Goal: Task Accomplishment & Management: Complete application form

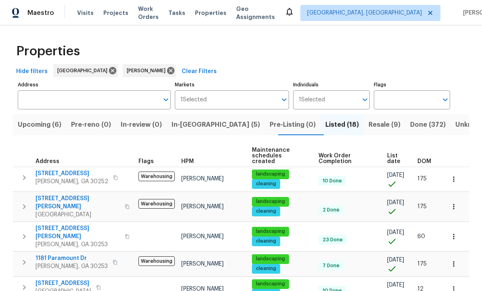
click at [202, 130] on span "In-reno (5)" at bounding box center [216, 124] width 88 height 11
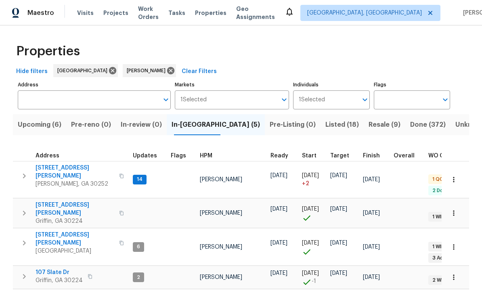
click at [58, 201] on span "111 Cynthia Cir" at bounding box center [75, 209] width 79 height 16
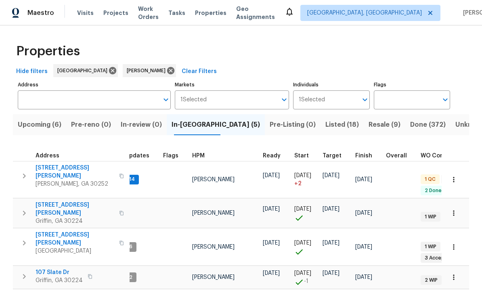
scroll to position [2, 8]
click at [455, 209] on icon "button" at bounding box center [454, 213] width 8 height 8
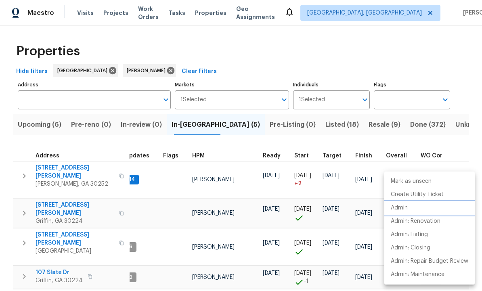
click at [416, 208] on li "Admin" at bounding box center [430, 208] width 91 height 13
click at [18, 196] on div at bounding box center [241, 145] width 482 height 291
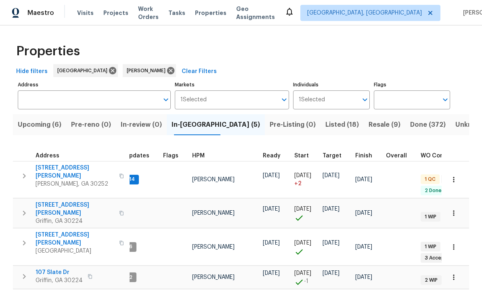
click at [19, 208] on icon "button" at bounding box center [24, 213] width 10 height 10
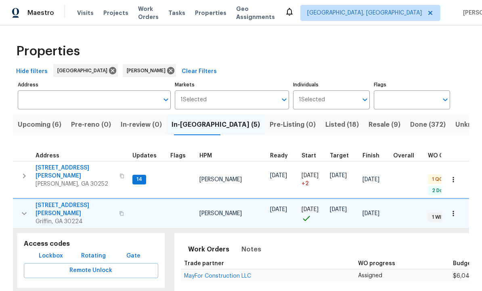
scroll to position [6, 1]
click at [48, 251] on span "Lockbox" at bounding box center [51, 256] width 24 height 10
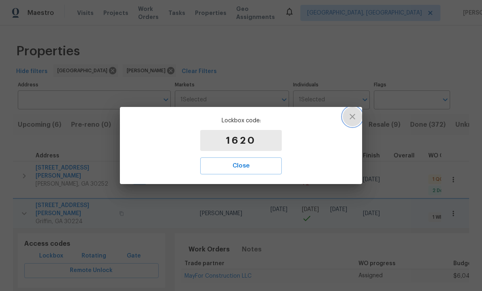
click at [360, 117] on button "button" at bounding box center [352, 116] width 19 height 19
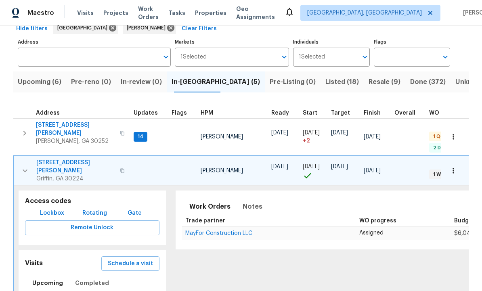
scroll to position [6, 0]
click at [25, 166] on icon "button" at bounding box center [25, 171] width 10 height 10
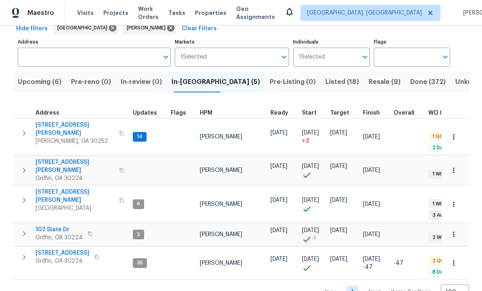
scroll to position [2, 0]
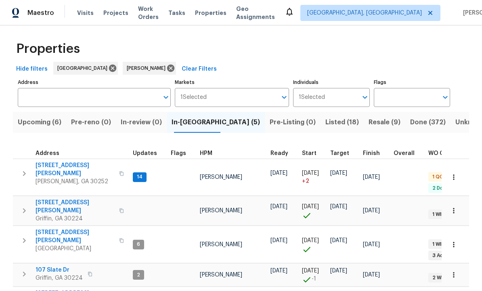
click at [326, 119] on span "Listed (18)" at bounding box center [343, 122] width 34 height 11
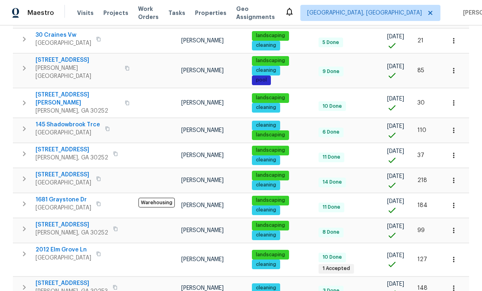
scroll to position [305, 0]
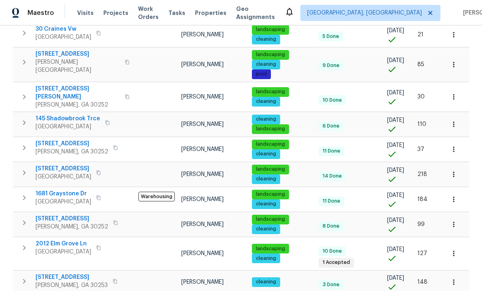
click at [71, 240] on span "2012 Elm Grove Ln" at bounding box center [64, 244] width 56 height 8
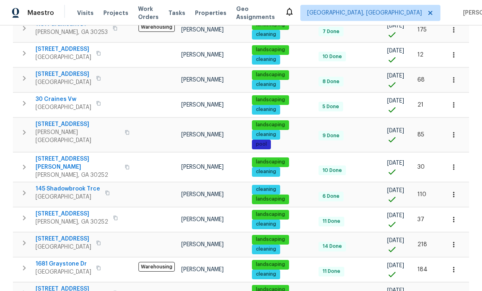
scroll to position [245, 0]
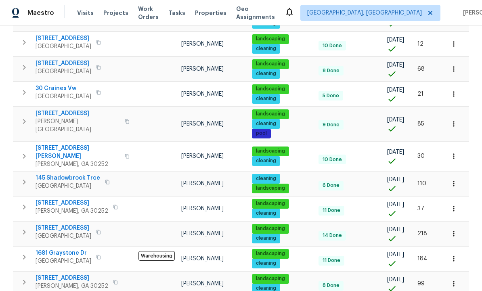
click at [62, 224] on span "9129 Bent Pine Ct NE" at bounding box center [64, 228] width 56 height 8
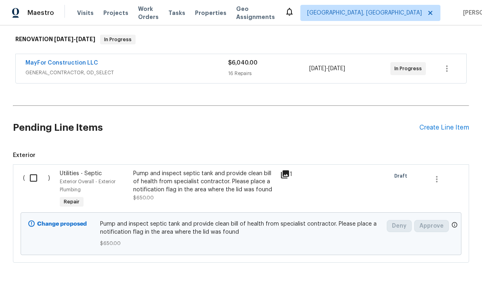
scroll to position [126, 0]
click at [35, 179] on input "checkbox" at bounding box center [36, 178] width 23 height 17
checkbox input "true"
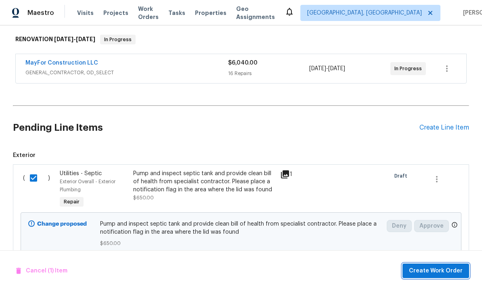
click at [431, 271] on span "Create Work Order" at bounding box center [436, 271] width 54 height 10
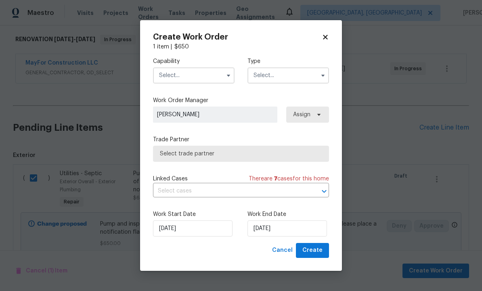
click at [186, 72] on input "text" at bounding box center [194, 75] width 82 height 16
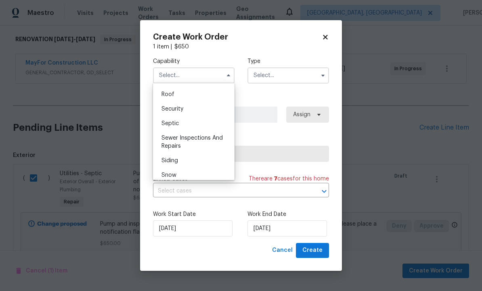
scroll to position [823, 0]
click at [190, 122] on div "Septic" at bounding box center [194, 122] width 78 height 15
type input "Septic"
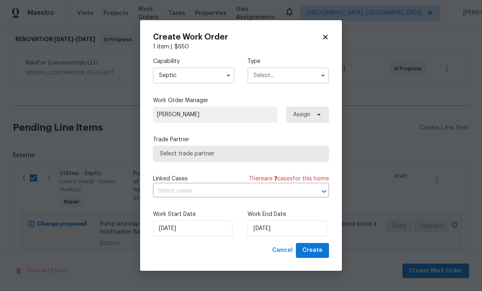
click at [277, 77] on input "text" at bounding box center [289, 75] width 82 height 16
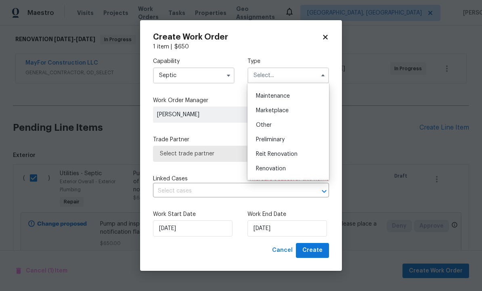
scroll to position [137, 0]
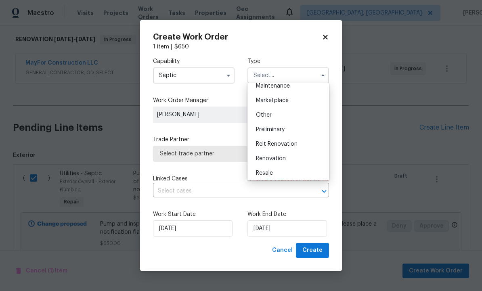
click at [286, 159] on div "Renovation" at bounding box center [289, 159] width 78 height 15
type input "Renovation"
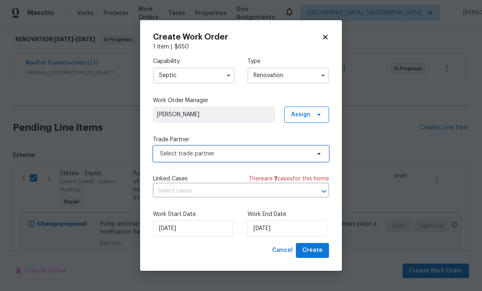
click at [242, 153] on span "Select trade partner" at bounding box center [235, 154] width 151 height 8
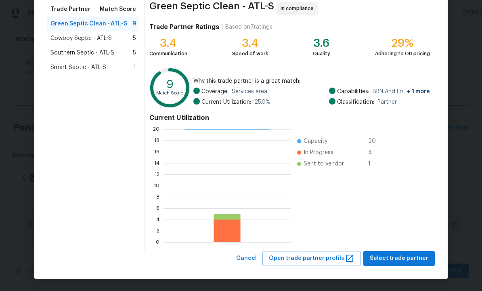
scroll to position [65, 0]
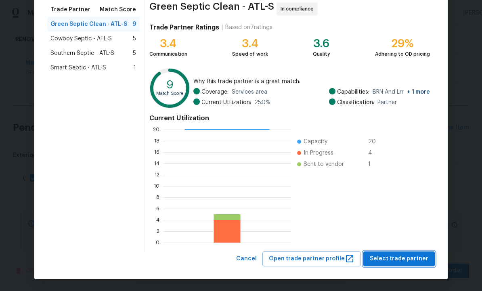
click at [398, 256] on span "Select trade partner" at bounding box center [399, 259] width 59 height 10
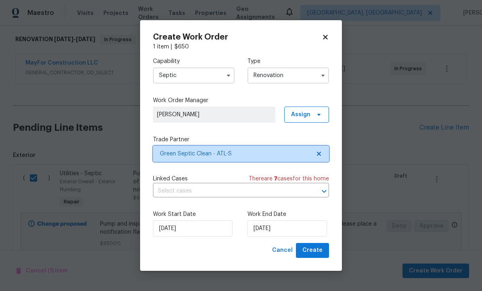
scroll to position [0, 0]
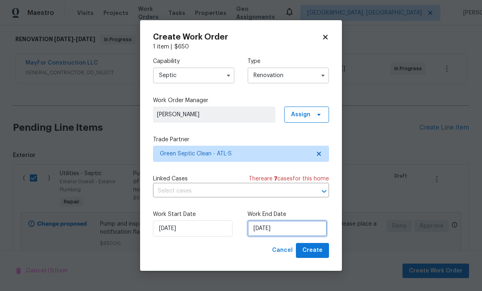
click at [291, 229] on input "[DATE]" at bounding box center [288, 229] width 80 height 16
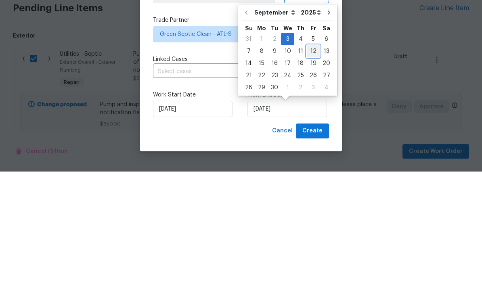
click at [314, 165] on div "12" at bounding box center [313, 170] width 13 height 11
type input "9/12/2025"
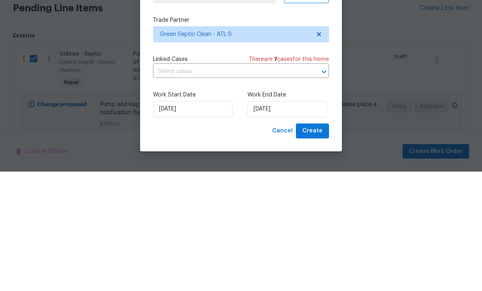
scroll to position [27, 0]
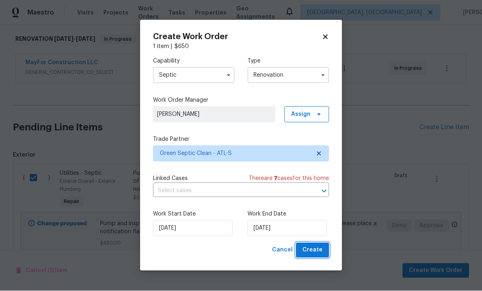
click at [315, 250] on span "Create" at bounding box center [313, 251] width 20 height 10
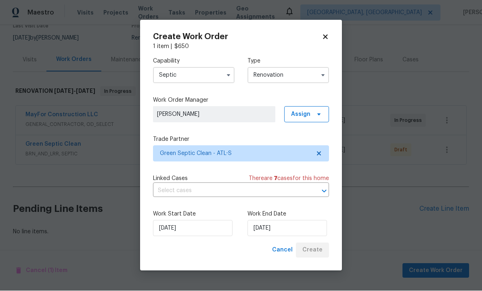
scroll to position [47, 0]
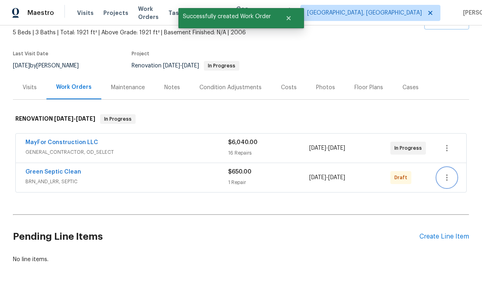
click at [450, 173] on icon "button" at bounding box center [447, 178] width 10 height 10
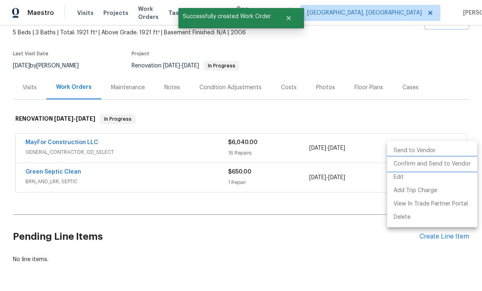
click at [430, 165] on li "Confirm and Send to Vendor" at bounding box center [432, 164] width 90 height 13
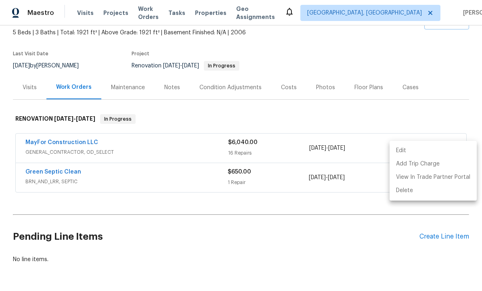
click at [340, 209] on div at bounding box center [241, 145] width 482 height 291
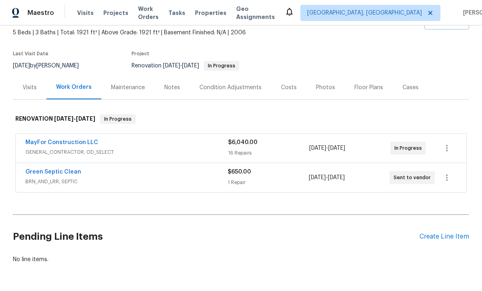
click at [76, 140] on link "MayFor Construction LLC" at bounding box center [61, 143] width 73 height 6
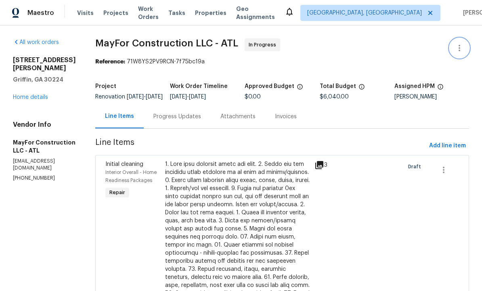
click at [461, 49] on icon "button" at bounding box center [460, 48] width 10 height 10
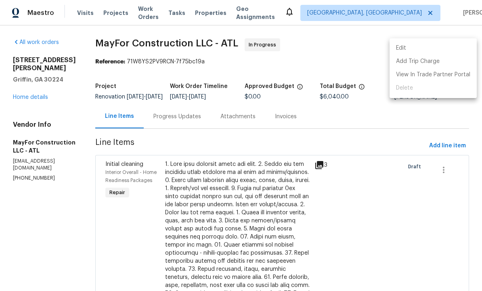
click at [410, 50] on li "Edit" at bounding box center [433, 48] width 87 height 13
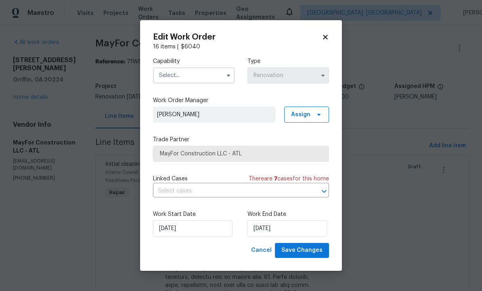
click at [214, 74] on input "text" at bounding box center [194, 75] width 82 height 16
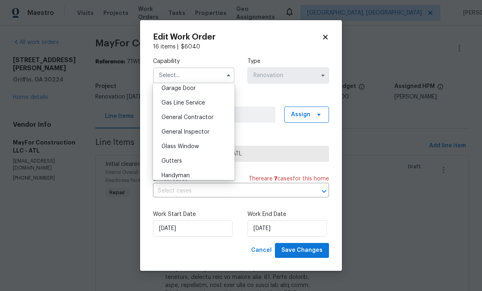
scroll to position [362, 0]
click at [209, 115] on span "General Contractor" at bounding box center [188, 117] width 52 height 6
type input "General Contractor"
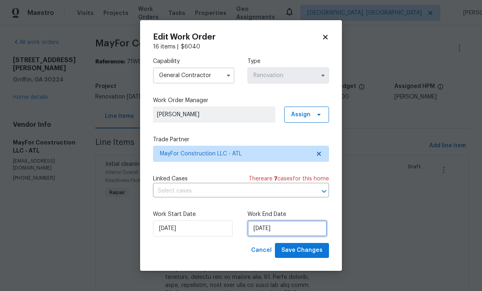
click at [296, 228] on input "9/30/2025" at bounding box center [288, 229] width 80 height 16
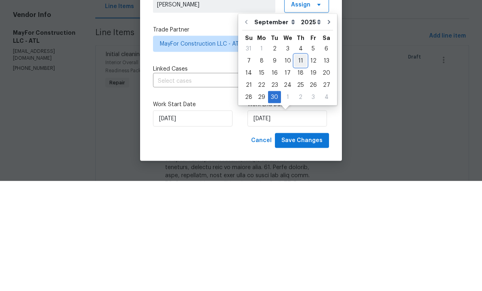
click at [299, 165] on div "11" at bounding box center [301, 170] width 13 height 11
type input "9/11/2025"
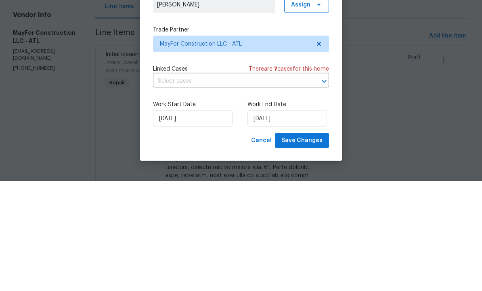
scroll to position [27, 0]
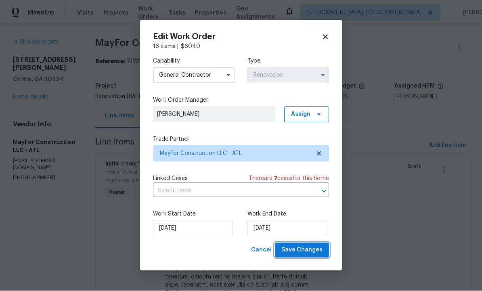
click at [301, 248] on span "Save Changes" at bounding box center [302, 251] width 41 height 10
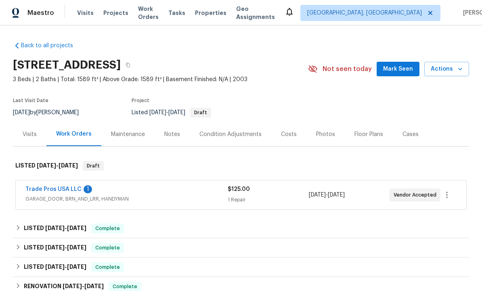
click at [60, 187] on link "Trade Pros USA LLC" at bounding box center [53, 190] width 56 height 6
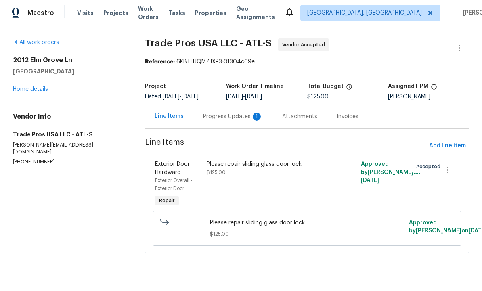
click at [231, 114] on div "Progress Updates 1" at bounding box center [233, 117] width 60 height 8
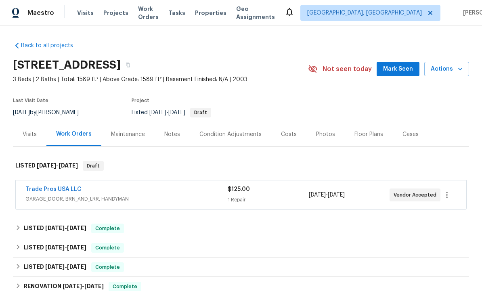
click at [402, 70] on span "Mark Seen" at bounding box center [398, 69] width 30 height 10
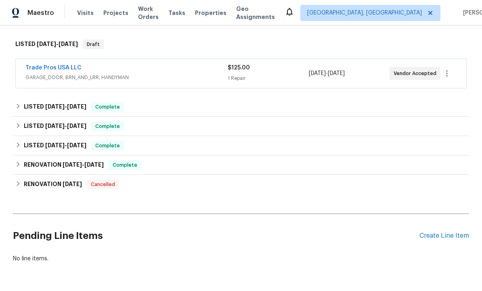
scroll to position [121, 0]
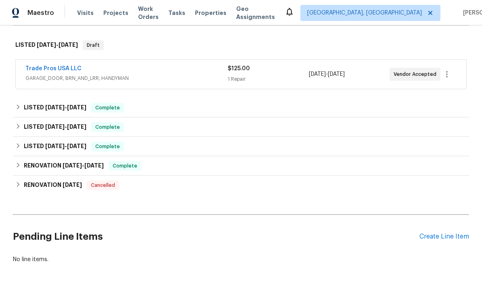
click at [443, 237] on div "Create Line Item" at bounding box center [445, 237] width 50 height 8
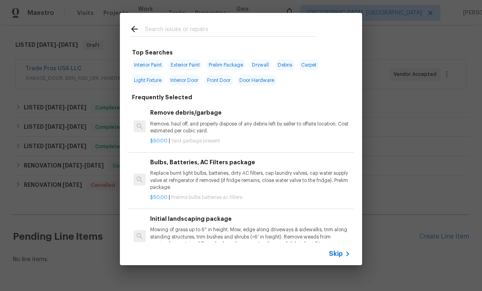
click at [170, 27] on input "text" at bounding box center [230, 30] width 171 height 12
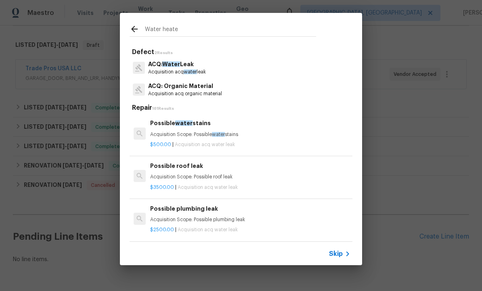
type input "Water heater"
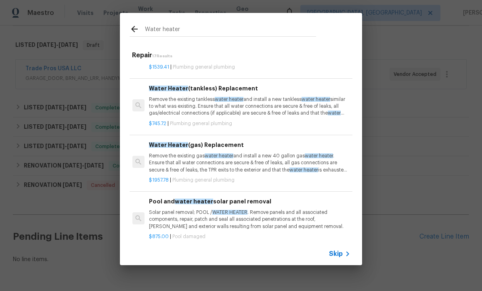
scroll to position [152, 1]
click at [197, 156] on p "Remove the existing gas water heater and install a new 40 gallon gas water heat…" at bounding box center [249, 163] width 200 height 21
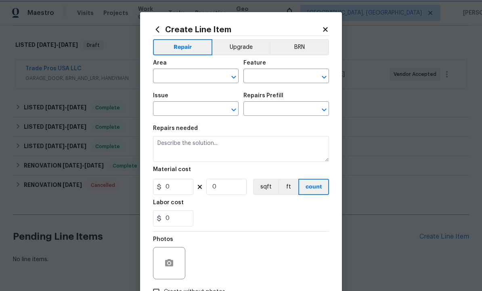
type input "Plumbing"
type input "General Plumbing"
type input "Water Heater (gas) Replacement $1,957.78"
type textarea "Remove the existing gas water heater and install a new 40 gallon gas water heat…"
type input "1957.78"
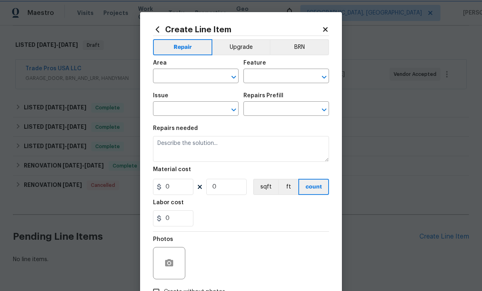
type input "1"
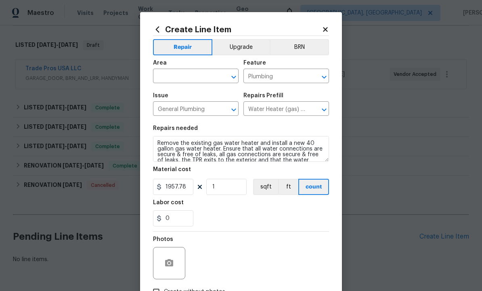
click at [187, 74] on input "text" at bounding box center [184, 77] width 63 height 13
click at [199, 110] on li "Interior Overall" at bounding box center [196, 108] width 86 height 13
type input "Interior Overall"
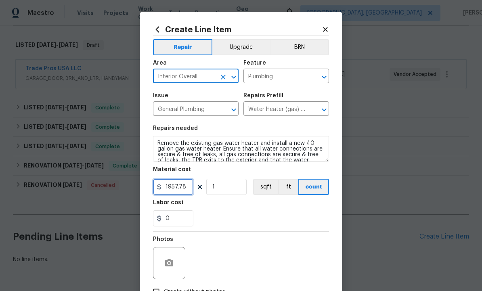
click at [183, 188] on input "1957.78" at bounding box center [173, 187] width 40 height 16
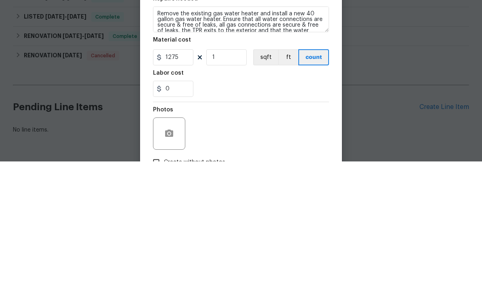
scroll to position [27, 0]
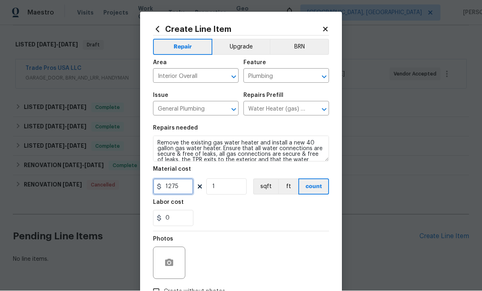
type input "1275"
click at [167, 255] on button "button" at bounding box center [169, 263] width 19 height 19
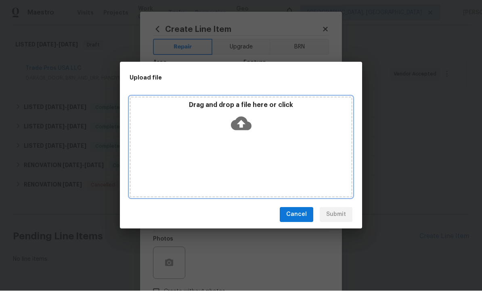
click at [243, 116] on icon at bounding box center [241, 124] width 21 height 21
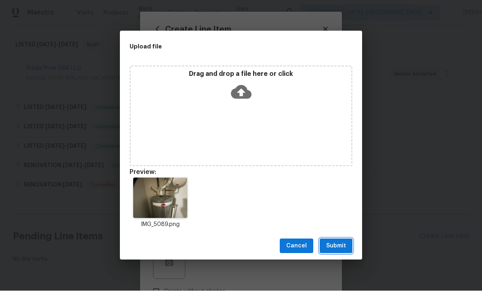
click at [337, 244] on span "Submit" at bounding box center [336, 247] width 20 height 10
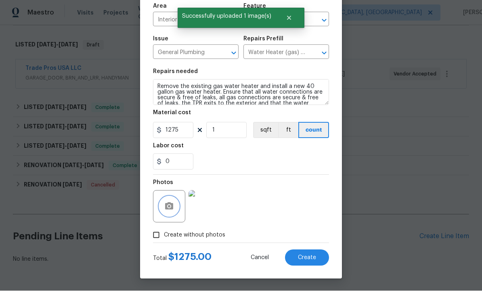
scroll to position [58, 0]
click at [308, 255] on span "Create" at bounding box center [307, 258] width 18 height 6
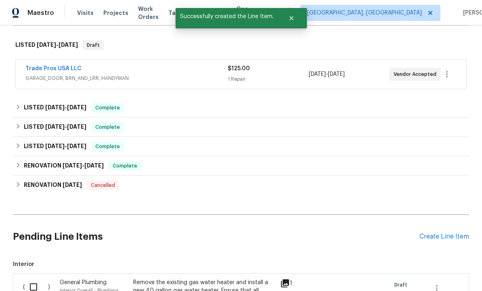
click at [445, 233] on div "Create Line Item" at bounding box center [445, 237] width 50 height 8
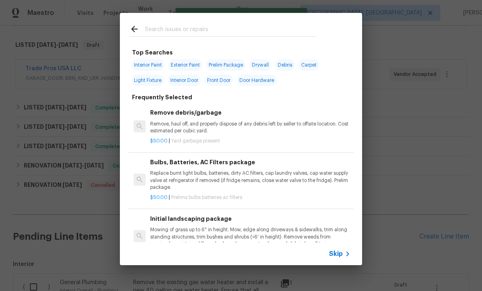
click at [173, 29] on input "text" at bounding box center [230, 30] width 171 height 12
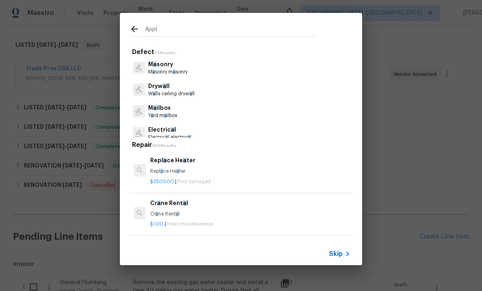
type input "Appli"
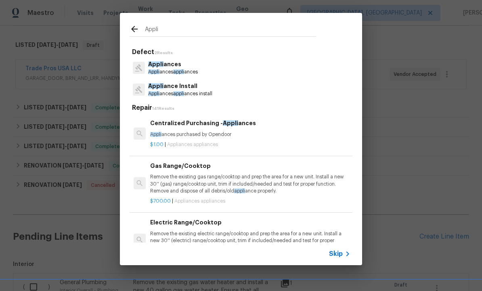
click at [170, 67] on p "Appli ances" at bounding box center [173, 64] width 50 height 8
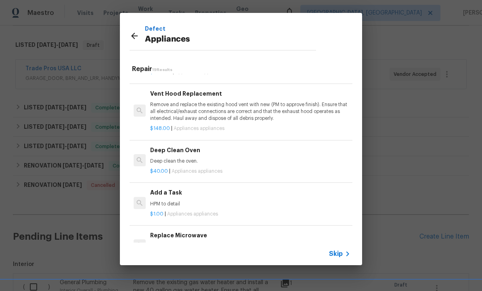
scroll to position [261, 0]
click at [180, 192] on h6 "Add a Task" at bounding box center [250, 192] width 200 height 9
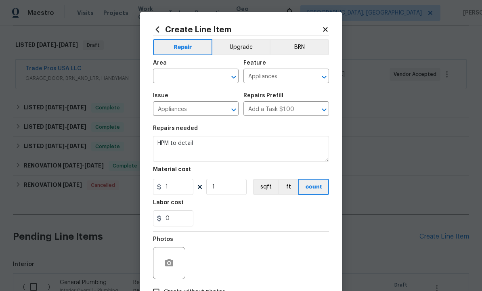
click at [186, 76] on input "text" at bounding box center [184, 77] width 63 height 13
click at [181, 116] on li "Kitchen" at bounding box center [196, 122] width 86 height 13
type input "Kitchen"
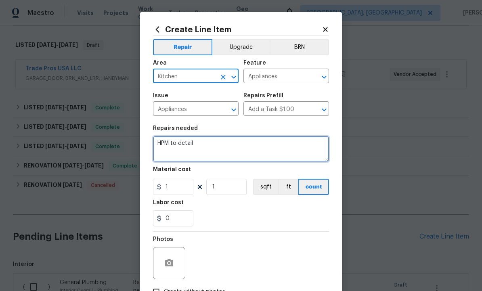
click at [213, 147] on textarea "HPM to detail" at bounding box center [241, 149] width 176 height 26
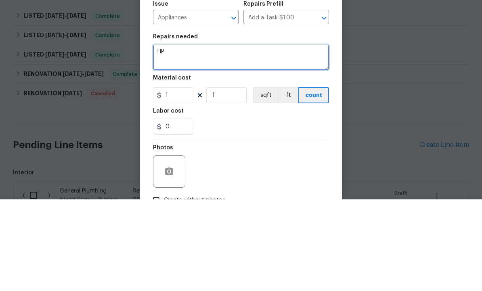
type textarea "H"
type textarea "Deep clean refrigerator"
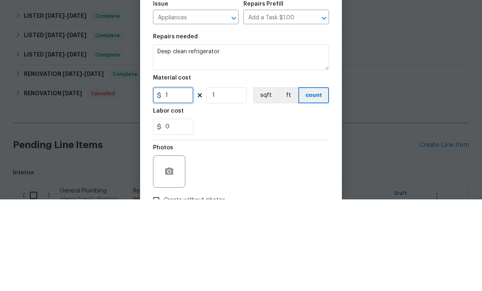
click at [183, 179] on input "1" at bounding box center [173, 187] width 40 height 16
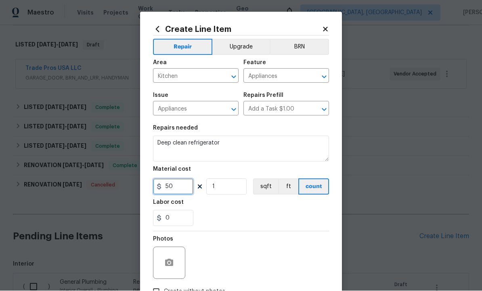
click at [179, 189] on input "50" at bounding box center [173, 187] width 40 height 16
type input "60"
click at [171, 261] on icon "button" at bounding box center [169, 264] width 10 height 10
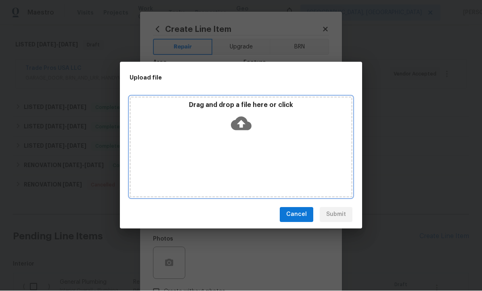
click at [248, 124] on icon at bounding box center [241, 124] width 21 height 14
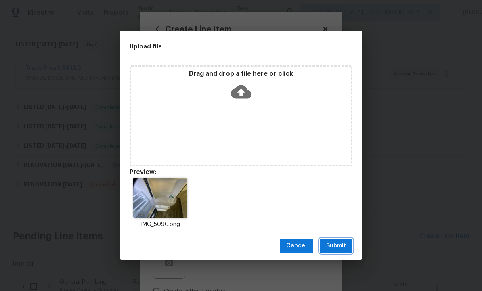
click at [341, 244] on span "Submit" at bounding box center [336, 247] width 20 height 10
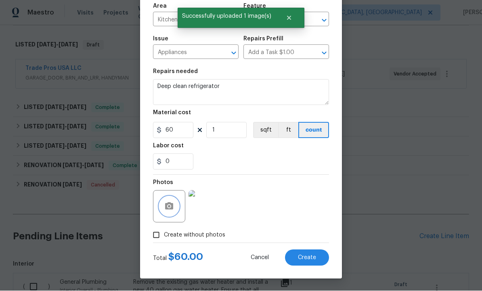
scroll to position [58, 0]
click at [304, 256] on span "Create" at bounding box center [307, 258] width 18 height 6
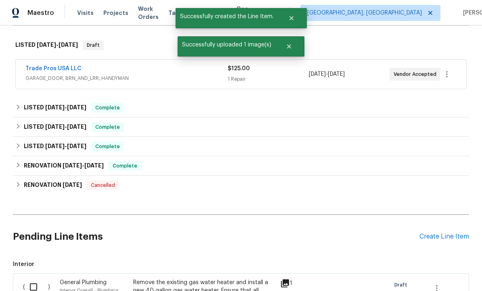
click at [440, 233] on div "Create Line Item" at bounding box center [445, 237] width 50 height 8
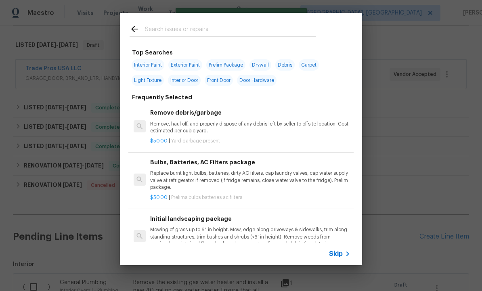
click at [174, 28] on input "text" at bounding box center [230, 30] width 171 height 12
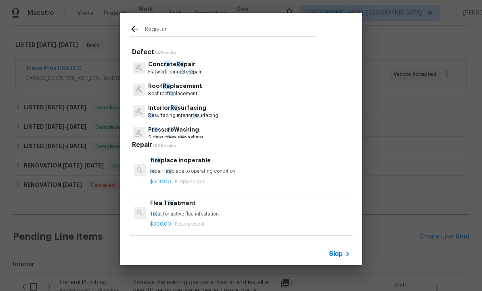
type input "Registers"
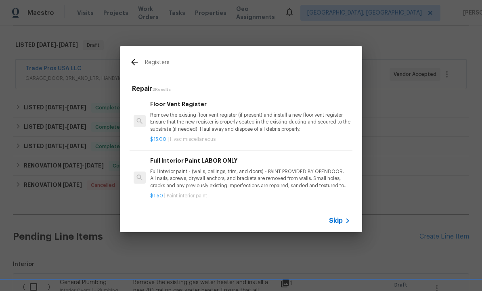
click at [199, 114] on p "Remove the existing floor vent register (if present) and install a new floor ve…" at bounding box center [250, 122] width 200 height 21
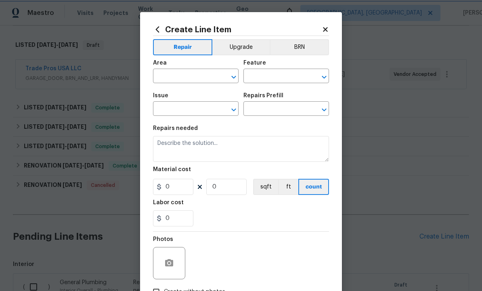
type input "HVAC"
type input "HVAC Extras"
type textarea "Remove the existing floor vent register (if present) and install a new floor ve…"
type input "1"
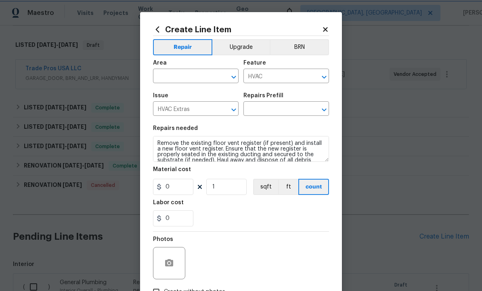
type input "Floor Vent Register $15.00"
type input "15"
click at [188, 78] on input "text" at bounding box center [184, 77] width 63 height 13
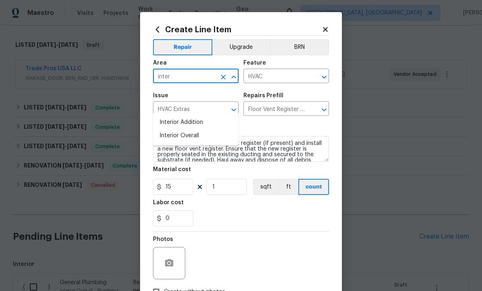
click at [189, 129] on li "Interior Overall" at bounding box center [196, 135] width 86 height 13
type input "Interior Overall"
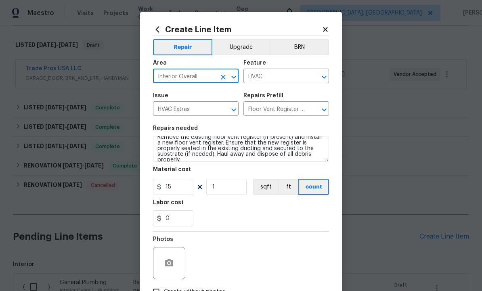
scroll to position [6, 0]
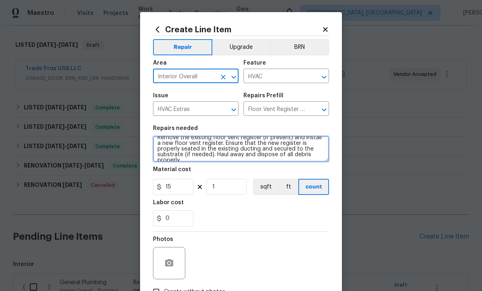
click at [314, 156] on textarea "Remove the existing floor vent register (if present) and install a new floor ve…" at bounding box center [241, 149] width 176 height 26
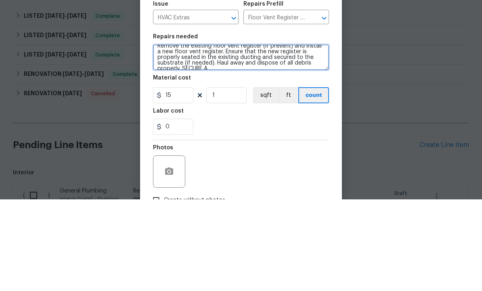
scroll to position [7, 0]
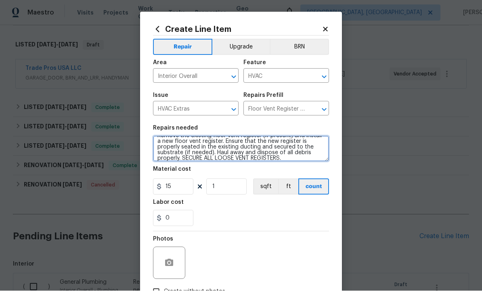
type textarea "Remove the existing floor vent register (if present) and install a new floor ve…"
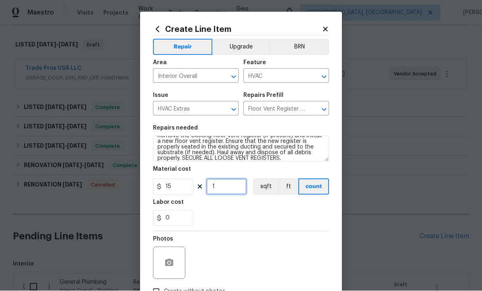
click at [231, 189] on input "1" at bounding box center [226, 187] width 40 height 16
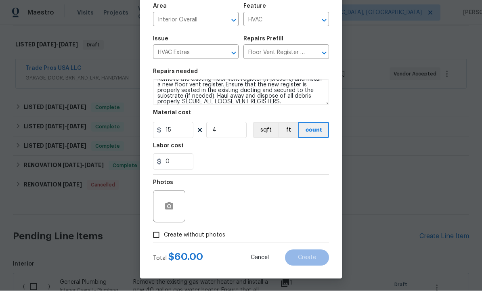
scroll to position [48, 0]
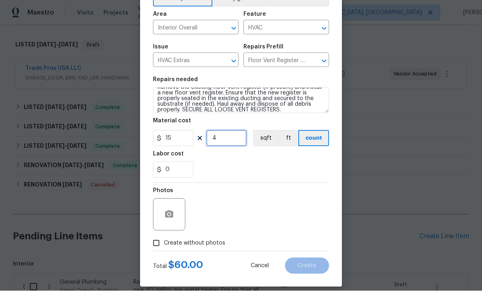
click at [232, 141] on input "4" at bounding box center [226, 138] width 40 height 16
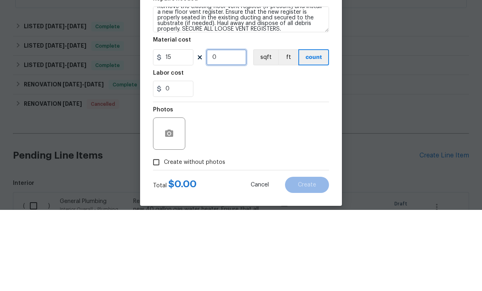
type input "1"
click at [177, 130] on input "15" at bounding box center [173, 138] width 40 height 16
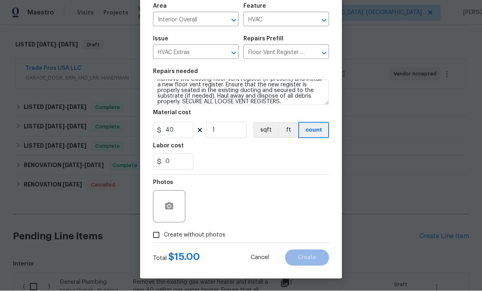
scroll to position [58, 0]
type input "40"
click at [167, 206] on icon "button" at bounding box center [169, 206] width 8 height 7
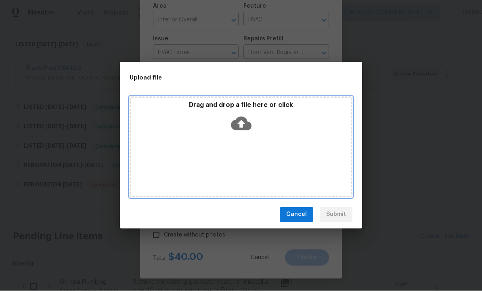
click at [241, 122] on icon at bounding box center [241, 124] width 21 height 21
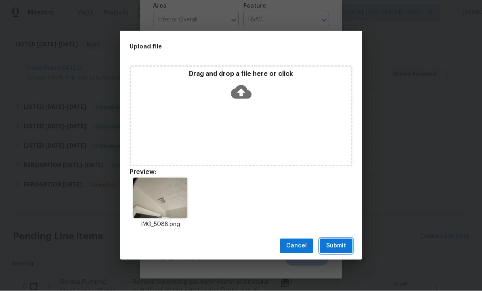
click at [339, 244] on span "Submit" at bounding box center [336, 247] width 20 height 10
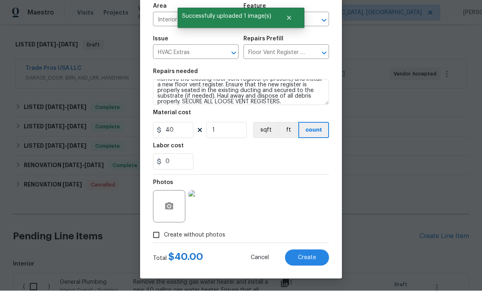
click at [305, 253] on button "Create" at bounding box center [307, 258] width 44 height 16
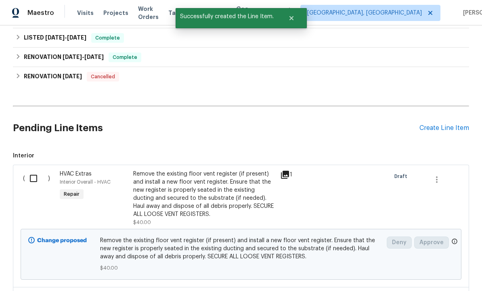
scroll to position [230, 0]
click at [30, 170] on input "checkbox" at bounding box center [36, 178] width 23 height 17
checkbox input "true"
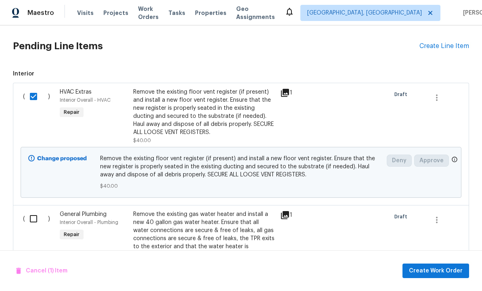
scroll to position [312, 0]
click at [34, 210] on input "checkbox" at bounding box center [36, 218] width 23 height 17
checkbox input "true"
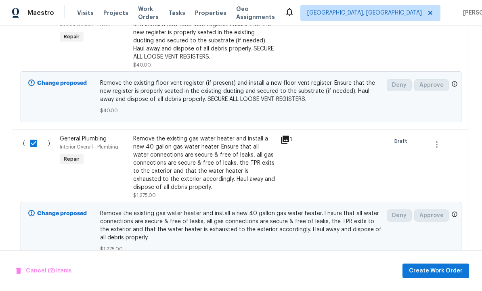
scroll to position [410, 0]
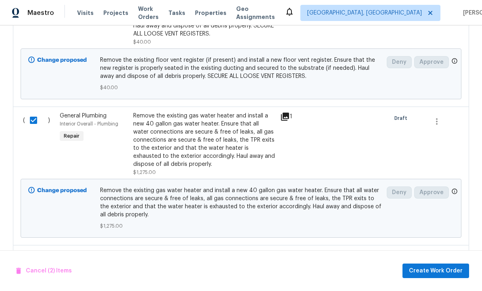
click at [35, 250] on input "checkbox" at bounding box center [36, 258] width 23 height 17
checkbox input "true"
click at [433, 269] on span "Create Work Order" at bounding box center [436, 271] width 54 height 10
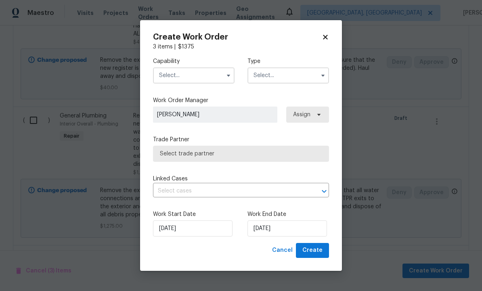
checkbox input "false"
click at [195, 76] on input "text" at bounding box center [194, 75] width 82 height 16
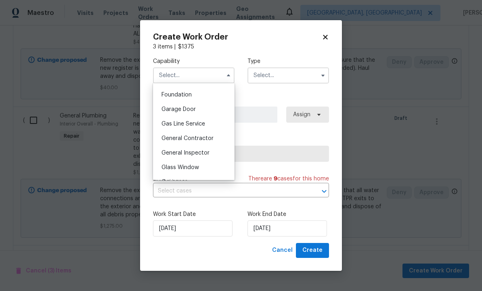
scroll to position [343, 0]
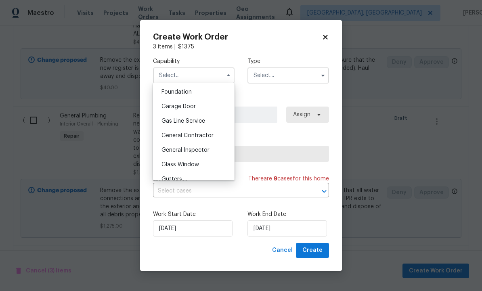
click at [208, 135] on span "General Contractor" at bounding box center [188, 136] width 52 height 6
type input "General Contractor"
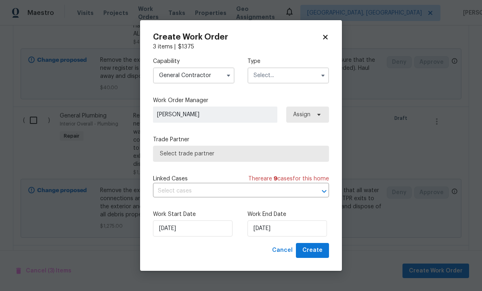
click at [277, 76] on input "text" at bounding box center [289, 75] width 82 height 16
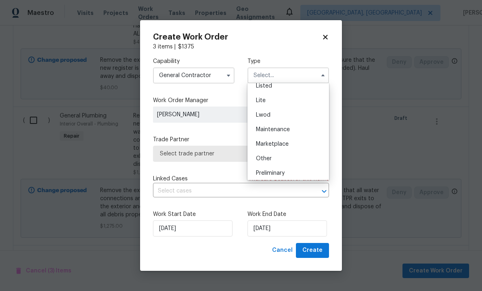
scroll to position [63, 0]
click at [280, 117] on div "Listed" at bounding box center [289, 116] width 78 height 15
type input "Listed"
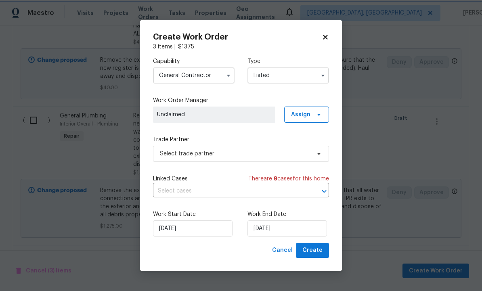
scroll to position [0, 0]
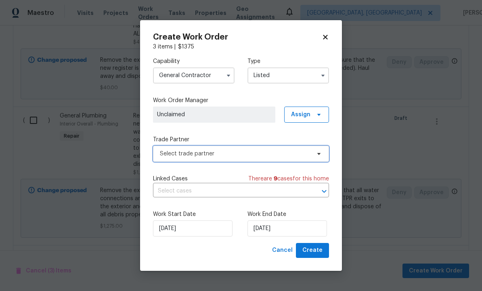
click at [255, 154] on span "Select trade partner" at bounding box center [235, 154] width 151 height 8
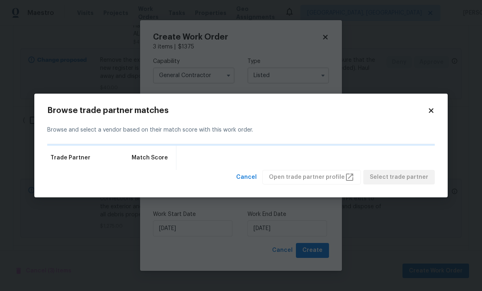
click at [412, 73] on body "Maestro Visits Projects Work Orders Tasks Properties Geo Assignments Albuquerqu…" at bounding box center [241, 145] width 482 height 291
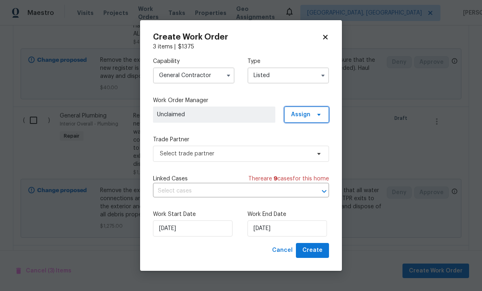
click at [318, 115] on icon at bounding box center [319, 115] width 6 height 6
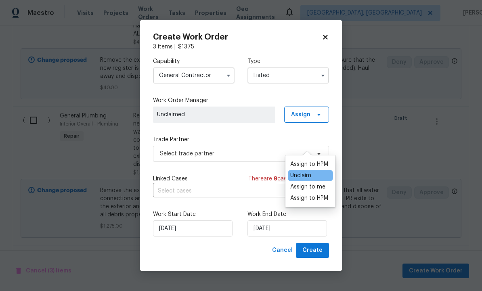
click at [312, 160] on div "Assign to HPM" at bounding box center [309, 164] width 38 height 8
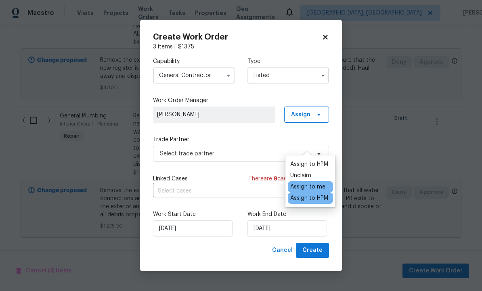
click at [318, 160] on div "Assign to HPM" at bounding box center [309, 164] width 38 height 8
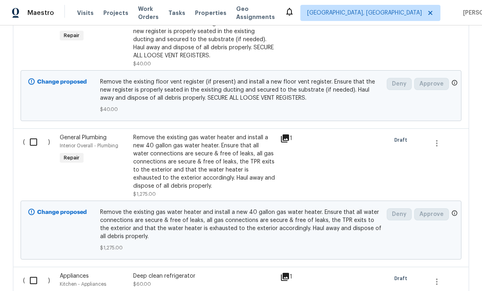
scroll to position [384, 0]
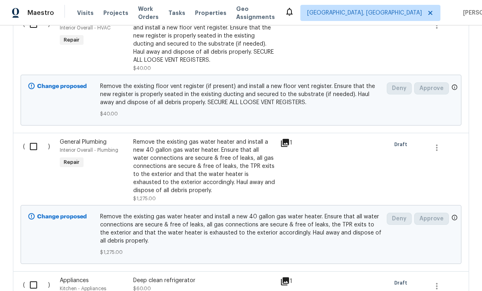
click at [36, 277] on input "checkbox" at bounding box center [36, 285] width 23 height 17
checkbox input "true"
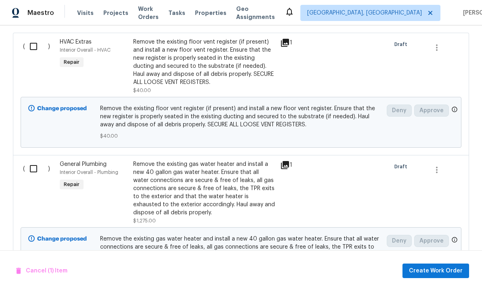
scroll to position [360, 0]
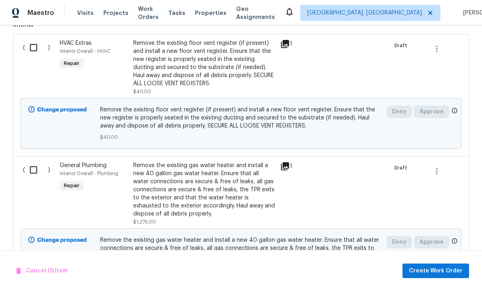
click at [35, 162] on input "checkbox" at bounding box center [36, 170] width 23 height 17
checkbox input "true"
click at [34, 39] on input "checkbox" at bounding box center [36, 47] width 23 height 17
checkbox input "true"
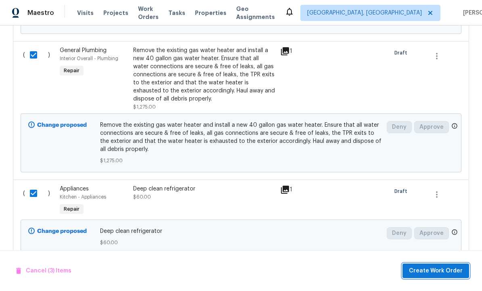
click at [431, 267] on span "Create Work Order" at bounding box center [436, 271] width 54 height 10
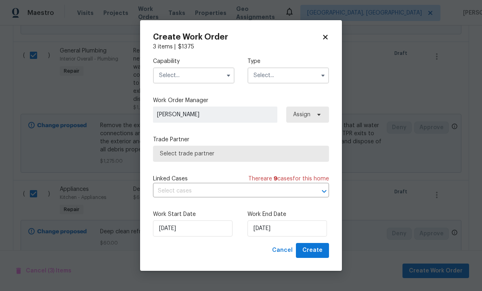
click at [191, 72] on input "text" at bounding box center [194, 75] width 82 height 16
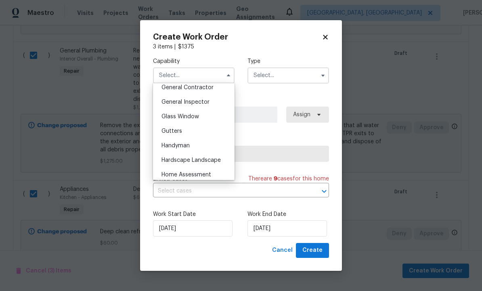
scroll to position [391, 0]
click at [208, 88] on span "General Contractor" at bounding box center [188, 88] width 52 height 6
type input "General Contractor"
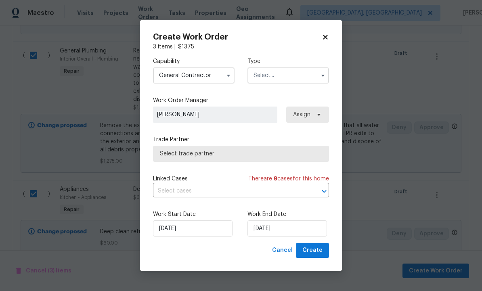
click at [280, 74] on input "text" at bounding box center [289, 75] width 82 height 16
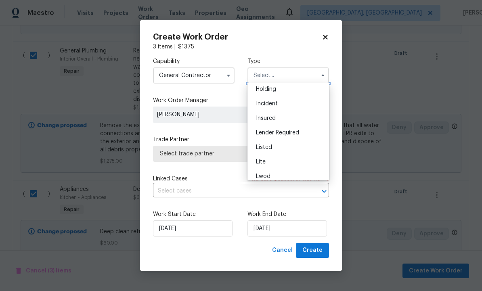
scroll to position [35, 0]
click at [282, 147] on div "Listed" at bounding box center [289, 145] width 78 height 15
type input "Listed"
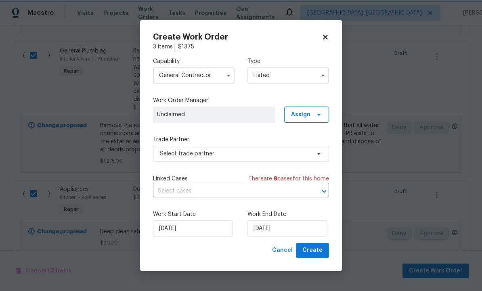
scroll to position [0, 0]
click at [322, 114] on icon at bounding box center [319, 115] width 6 height 6
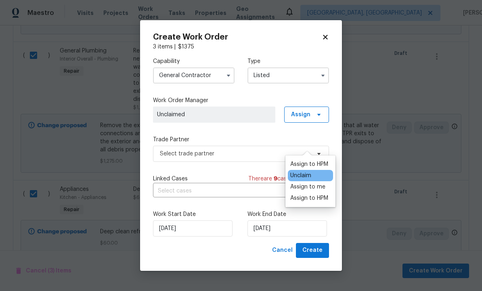
click at [320, 194] on div "Assign to HPM" at bounding box center [309, 198] width 38 height 8
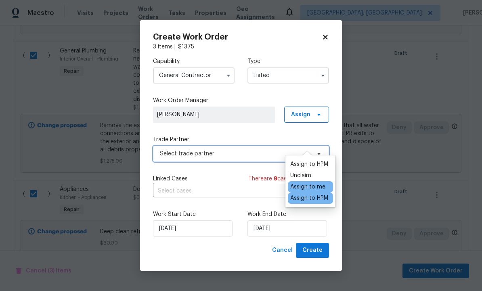
click at [220, 153] on span "Select trade partner" at bounding box center [235, 154] width 151 height 8
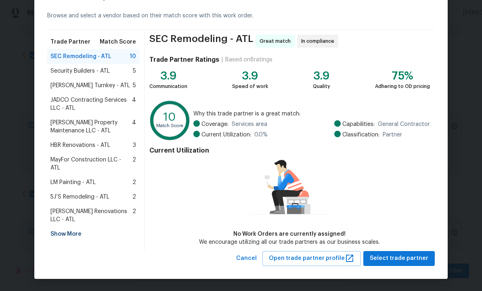
scroll to position [32, 0]
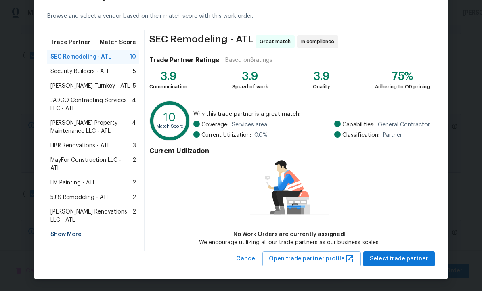
click at [396, 261] on span "Select trade partner" at bounding box center [399, 259] width 59 height 10
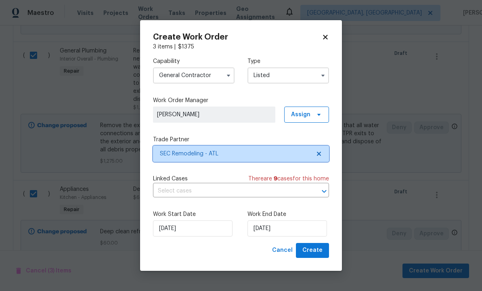
scroll to position [0, 0]
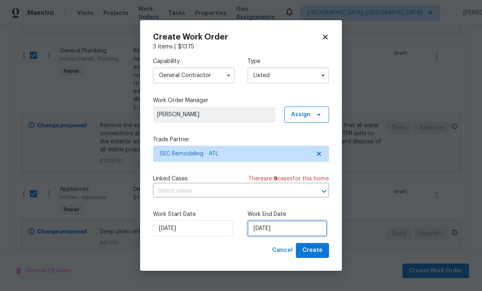
click at [289, 229] on input "[DATE]" at bounding box center [288, 229] width 80 height 16
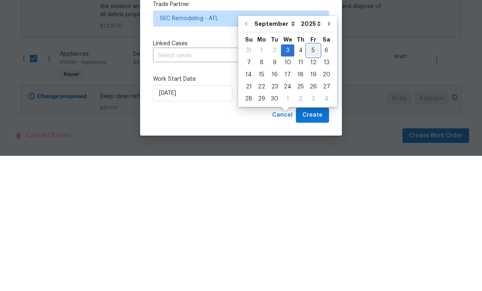
click at [311, 180] on div "5" at bounding box center [313, 185] width 13 height 11
type input "9/5/2025"
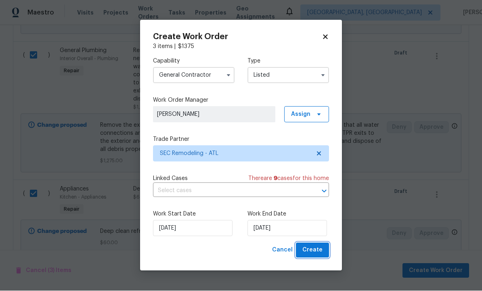
click at [311, 248] on span "Create" at bounding box center [313, 251] width 20 height 10
checkbox input "false"
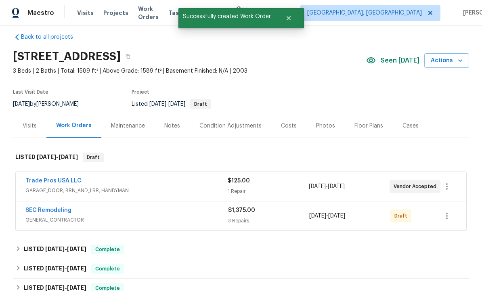
scroll to position [22, 0]
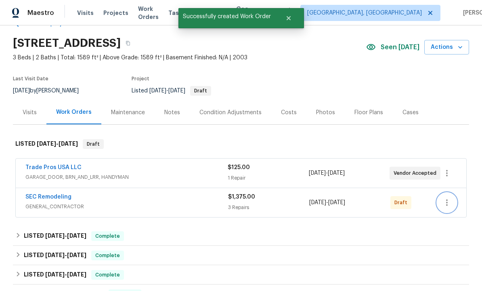
click at [449, 198] on icon "button" at bounding box center [447, 203] width 10 height 10
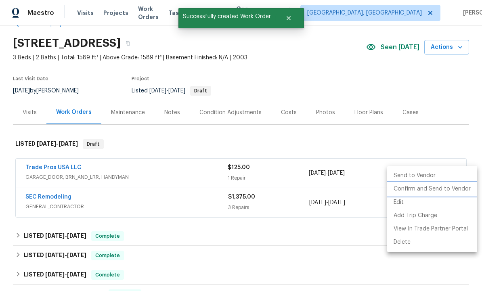
click at [427, 191] on li "Confirm and Send to Vendor" at bounding box center [432, 189] width 90 height 13
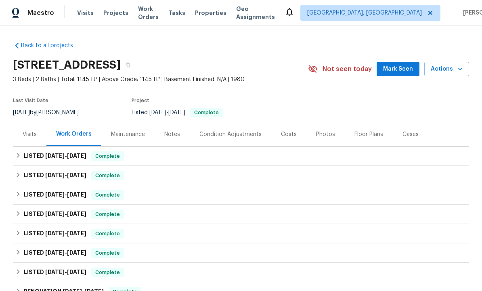
click at [402, 65] on span "Mark Seen" at bounding box center [398, 69] width 30 height 10
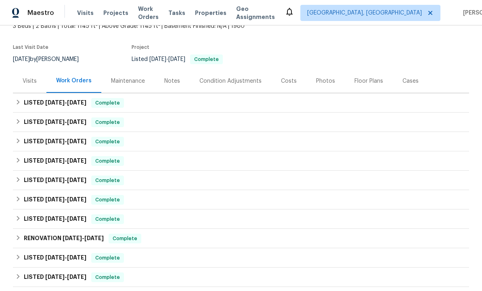
scroll to position [57, 0]
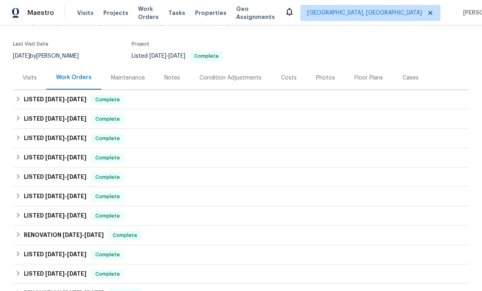
click at [285, 77] on div "Costs" at bounding box center [289, 78] width 16 height 8
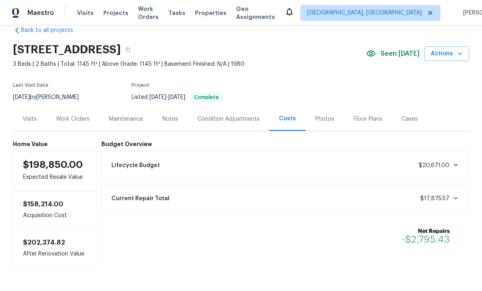
scroll to position [15, 0]
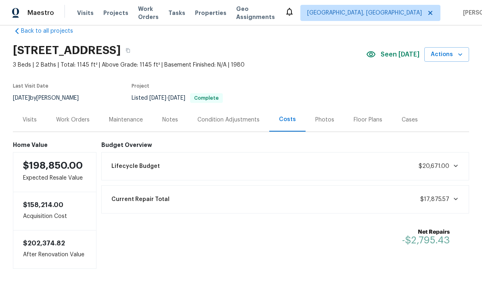
click at [83, 118] on div "Work Orders" at bounding box center [73, 120] width 34 height 8
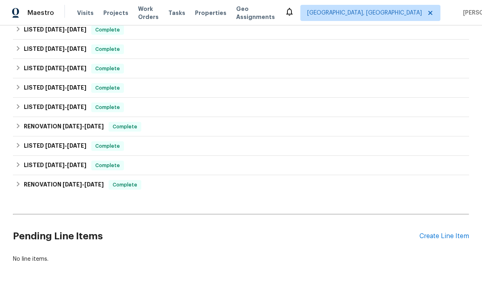
scroll to position [165, 0]
click at [449, 236] on div "Create Line Item" at bounding box center [445, 237] width 50 height 8
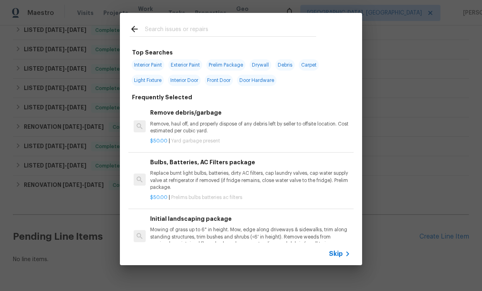
click at [174, 29] on input "text" at bounding box center [230, 30] width 171 height 12
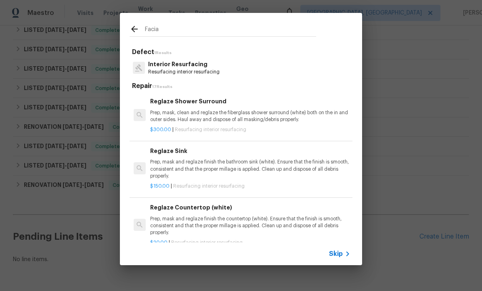
click at [182, 29] on input "Facia" at bounding box center [230, 30] width 171 height 12
type input "F"
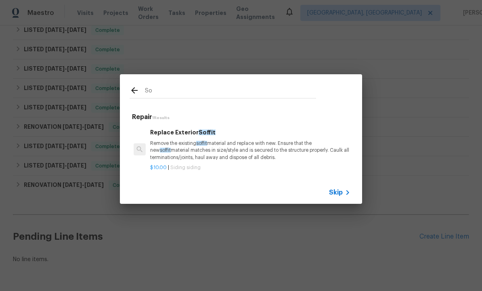
type input "S"
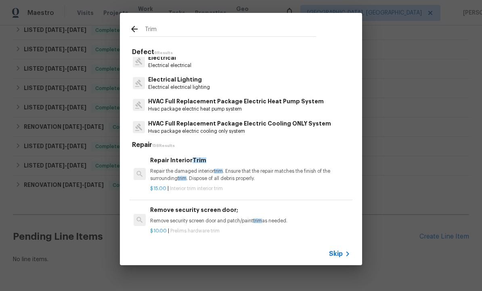
scroll to position [0, 0]
click at [167, 29] on input "Trim" at bounding box center [230, 30] width 171 height 12
type input "T"
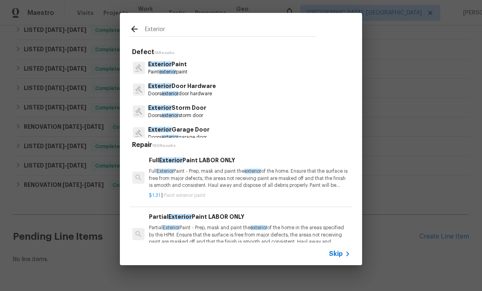
scroll to position [0, 1]
click at [188, 31] on input "Exterior" at bounding box center [230, 30] width 171 height 12
type input "E"
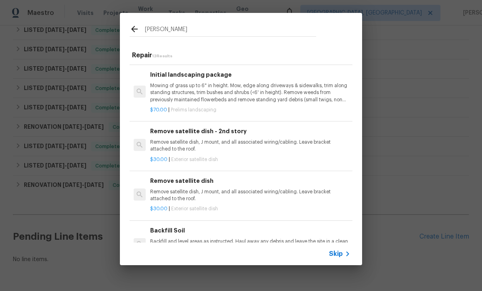
scroll to position [0, 0]
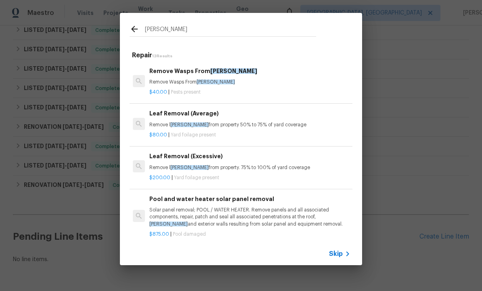
click at [182, 30] on input "Eaves" at bounding box center [230, 30] width 171 height 12
type input "E"
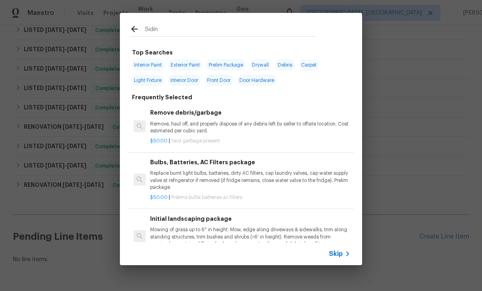
type input "Siding"
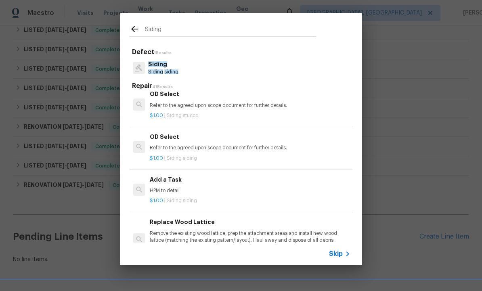
click at [204, 181] on div "Add a Task HPM to detail" at bounding box center [250, 184] width 200 height 19
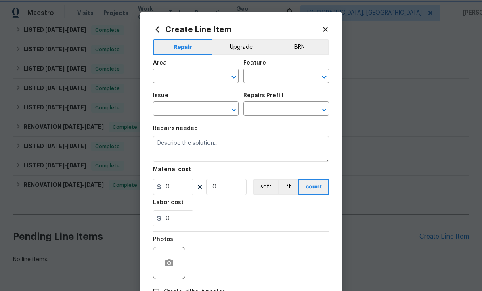
type input "Siding"
type textarea "HPM to detail"
type input "1"
type input "Add a Task $1.00"
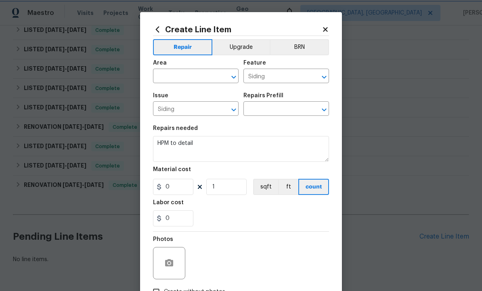
type input "1"
click at [188, 76] on input "text" at bounding box center [184, 77] width 63 height 13
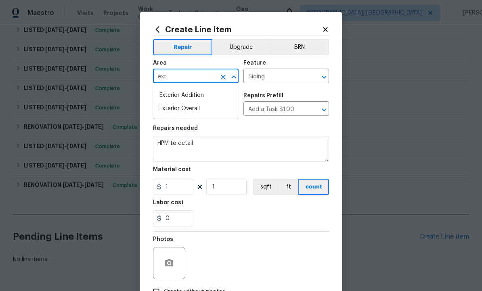
click at [194, 111] on li "Exterior Overall" at bounding box center [196, 108] width 86 height 13
type input "Exterior Overall"
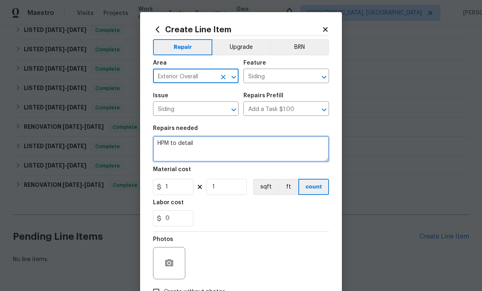
click at [209, 149] on textarea "HPM to detail" at bounding box center [241, 149] width 176 height 26
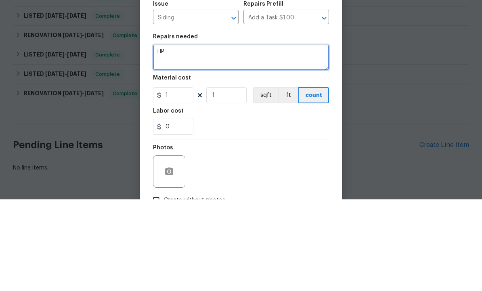
type textarea "H"
type textarea "Remove and replace facia and soffit where water damaged. Paint to match."
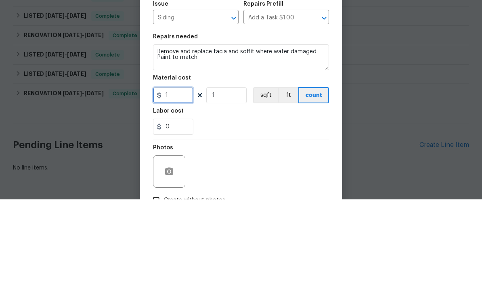
click at [180, 179] on input "1" at bounding box center [173, 187] width 40 height 16
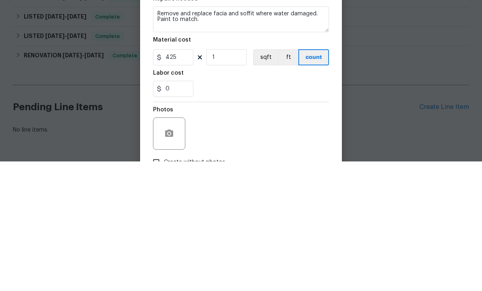
scroll to position [27, 0]
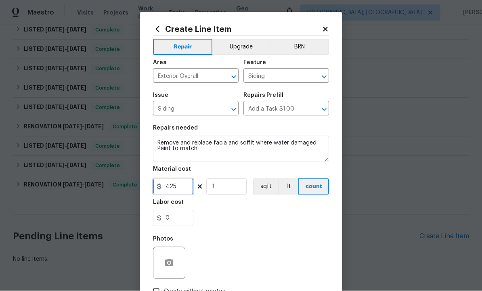
type input "425"
click at [168, 267] on icon "button" at bounding box center [169, 262] width 8 height 7
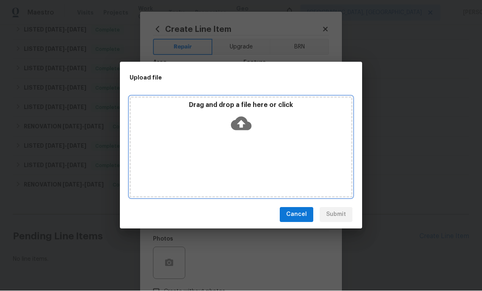
click at [244, 119] on icon at bounding box center [241, 124] width 21 height 14
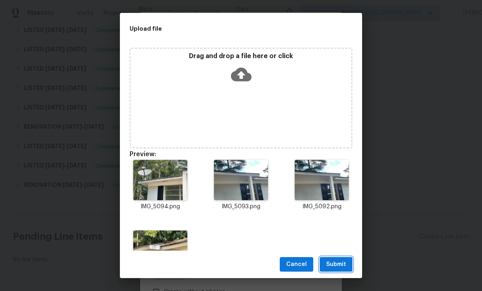
click at [336, 262] on span "Submit" at bounding box center [336, 265] width 20 height 10
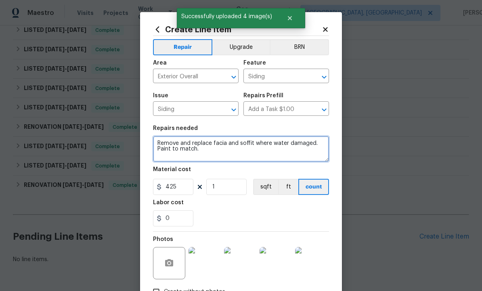
click at [240, 154] on textarea "Remove and replace facia and soffit where water damaged. Paint to match." at bounding box center [241, 149] width 176 height 26
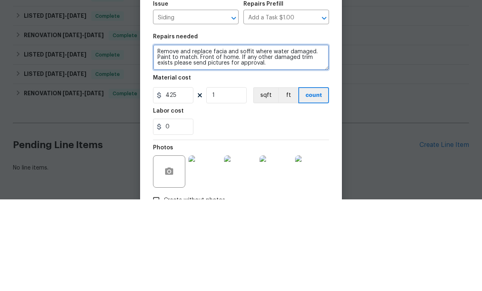
type textarea "Remove and replace facia and soffit where water damaged. Paint to match. Front …"
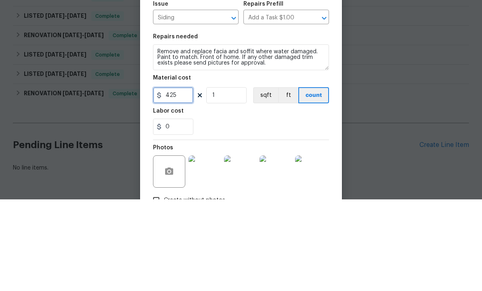
click at [187, 179] on input "425" at bounding box center [173, 187] width 40 height 16
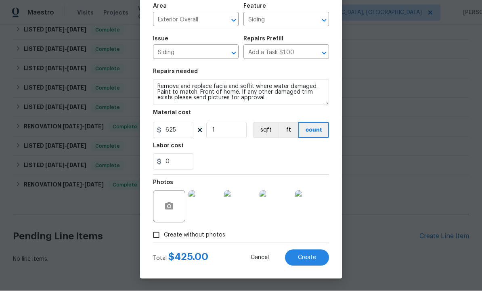
scroll to position [58, 0]
type input "625"
click at [306, 257] on span "Create" at bounding box center [307, 258] width 18 height 6
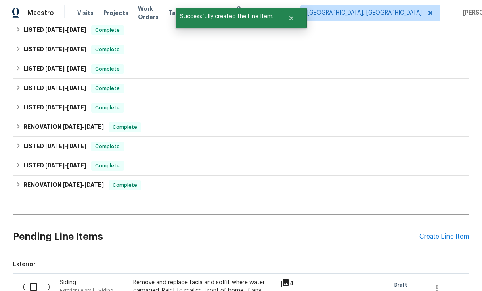
click at [444, 233] on div "Create Line Item" at bounding box center [445, 237] width 50 height 8
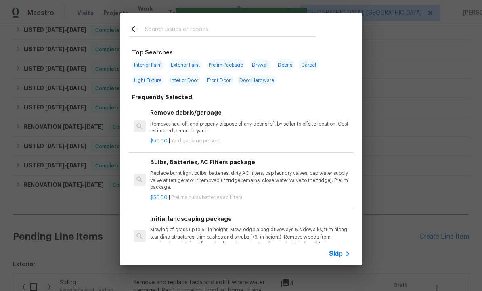
click at [185, 29] on input "text" at bounding box center [230, 30] width 171 height 12
type input "Init"
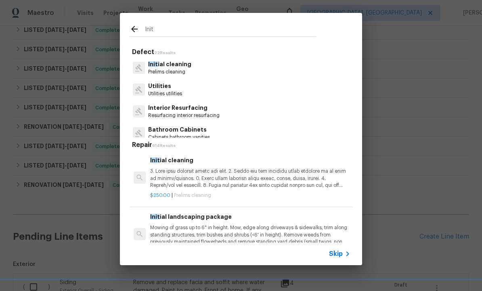
click at [181, 66] on p "Init ial cleaning" at bounding box center [169, 64] width 43 height 8
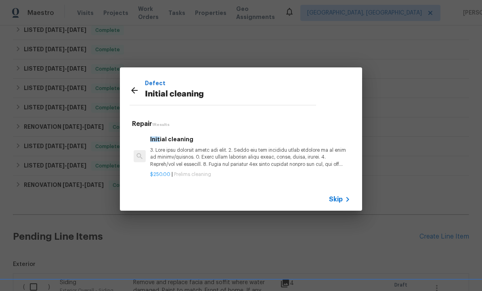
click at [204, 159] on p at bounding box center [250, 157] width 200 height 21
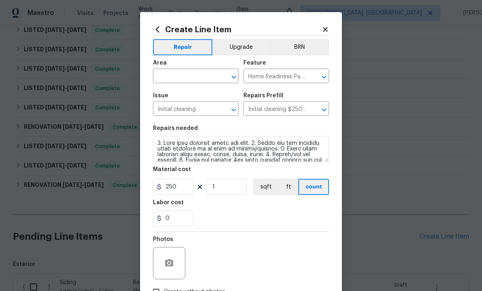
click at [185, 76] on input "text" at bounding box center [184, 77] width 63 height 13
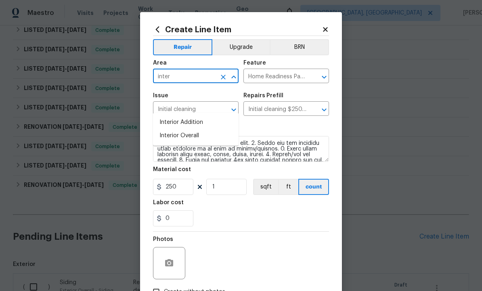
click at [204, 116] on li "Interior Addition" at bounding box center [196, 122] width 86 height 13
type input "Interior Addition"
click at [215, 79] on input "Interior Addition" at bounding box center [184, 77] width 63 height 13
click at [226, 77] on icon "Clear" at bounding box center [223, 77] width 8 height 8
click at [199, 129] on li "Interior Overall" at bounding box center [196, 135] width 86 height 13
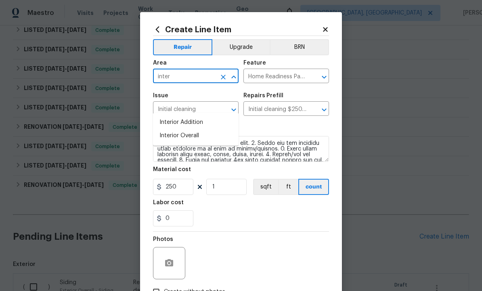
type input "Interior Overall"
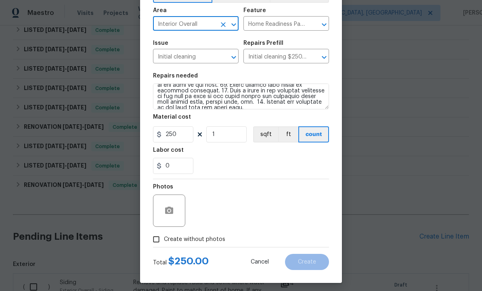
scroll to position [52, 0]
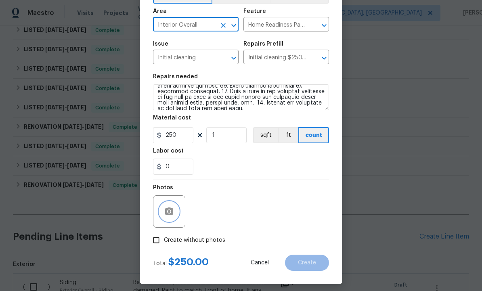
click at [165, 214] on icon "button" at bounding box center [169, 212] width 10 height 10
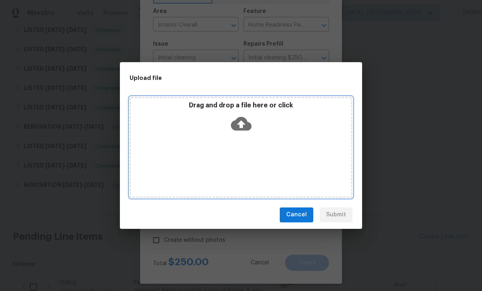
click at [245, 122] on icon at bounding box center [241, 124] width 21 height 14
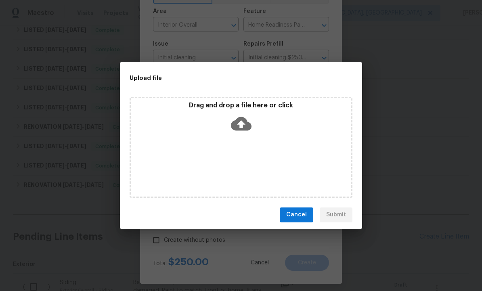
click at [295, 215] on span "Cancel" at bounding box center [296, 215] width 21 height 10
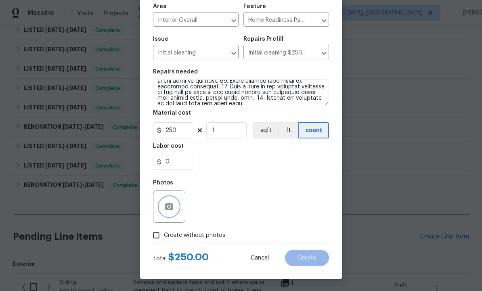
scroll to position [58, 0]
click at [157, 238] on input "Create without photos" at bounding box center [156, 235] width 15 height 15
checkbox input "true"
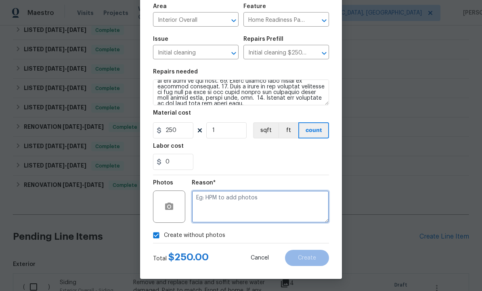
click at [229, 198] on textarea at bounding box center [260, 207] width 137 height 32
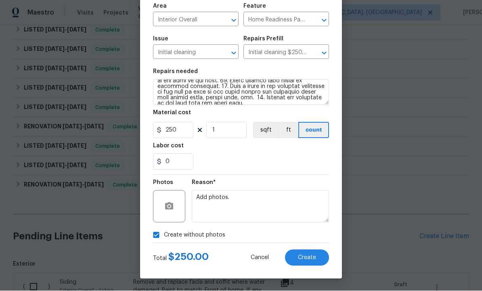
scroll to position [57, 0]
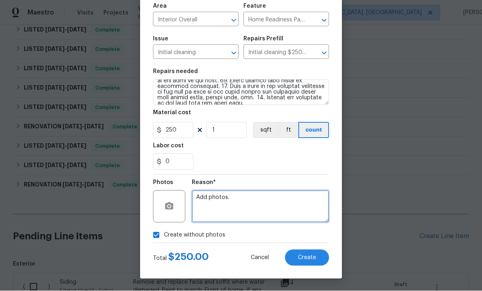
type textarea "Add photos."
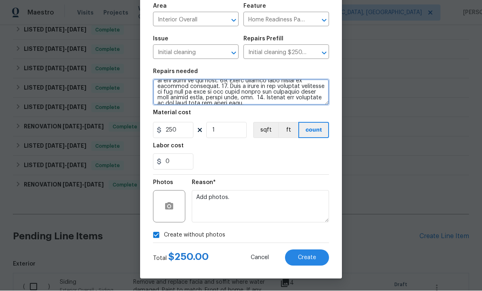
click at [324, 102] on textarea at bounding box center [241, 93] width 176 height 26
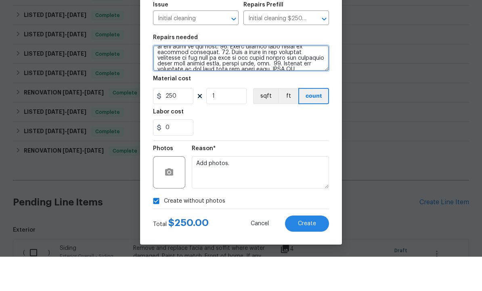
scroll to position [109, 0]
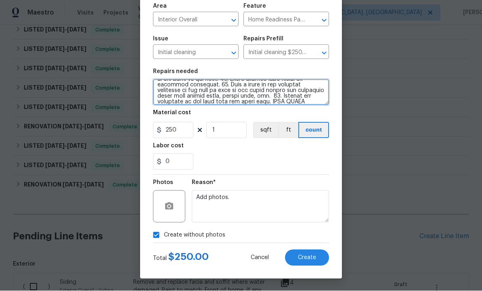
type textarea "1. Wipe down exterior doors and trim. 2. Clean out all exterior light fixtures …"
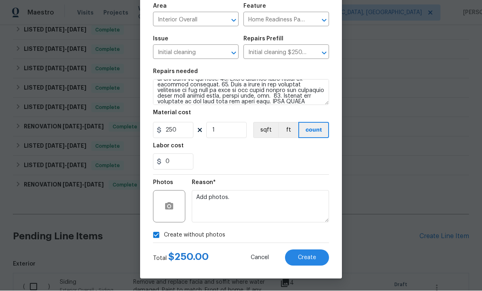
click at [303, 255] on button "Create" at bounding box center [307, 258] width 44 height 16
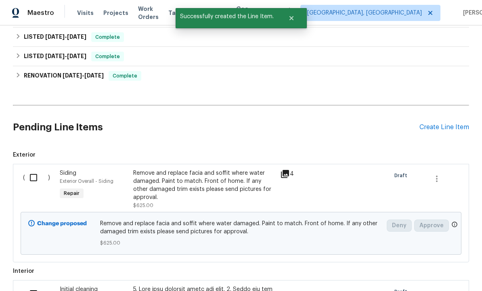
scroll to position [273, 0]
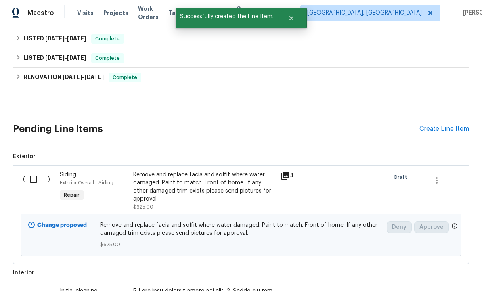
click at [34, 171] on input "checkbox" at bounding box center [36, 179] width 23 height 17
checkbox input "true"
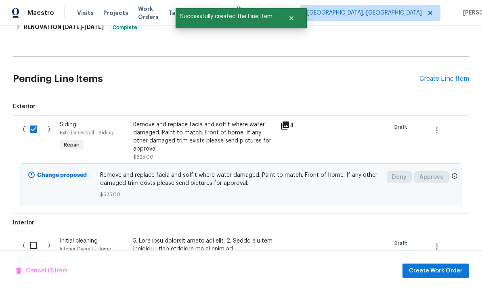
scroll to position [324, 0]
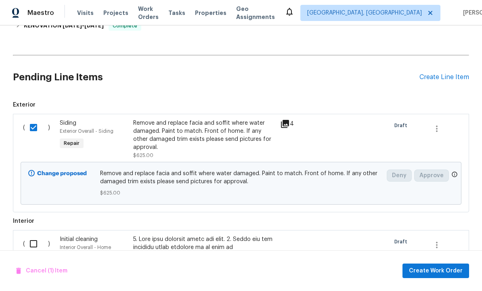
click at [34, 236] on input "checkbox" at bounding box center [36, 244] width 23 height 17
checkbox input "true"
click at [431, 273] on span "Create Work Order" at bounding box center [436, 271] width 54 height 10
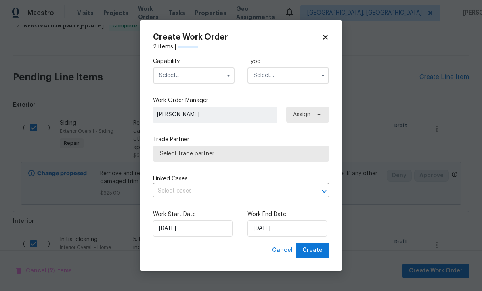
checkbox input "false"
click at [191, 73] on input "text" at bounding box center [194, 75] width 82 height 16
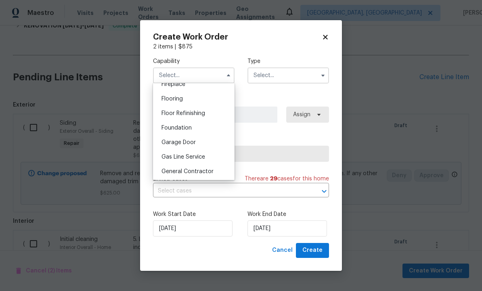
scroll to position [307, 0]
click at [200, 172] on span "General Contractor" at bounding box center [188, 171] width 52 height 6
type input "General Contractor"
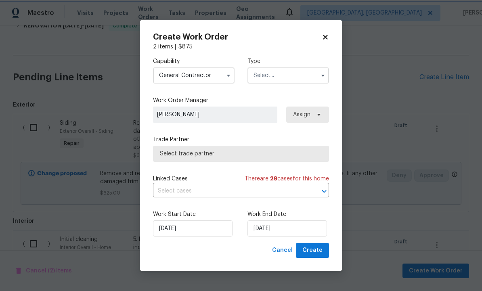
scroll to position [322, 0]
click at [287, 78] on input "text" at bounding box center [289, 75] width 82 height 16
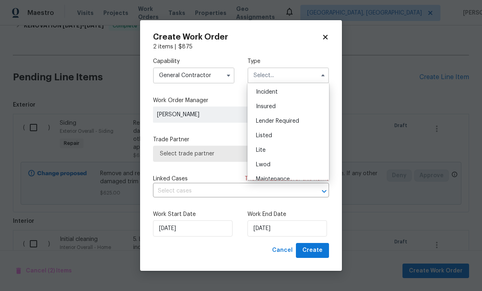
scroll to position [51, 0]
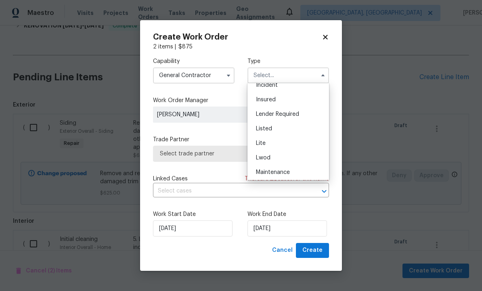
click at [284, 132] on div "Listed" at bounding box center [289, 129] width 78 height 15
type input "Listed"
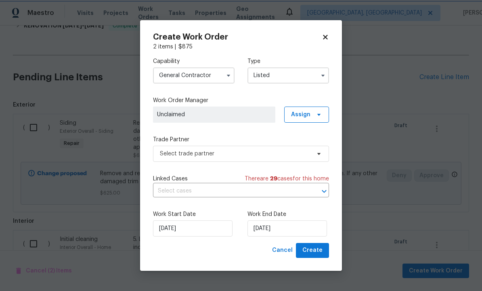
scroll to position [0, 0]
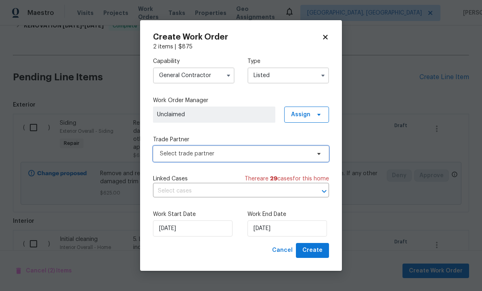
click at [284, 154] on span "Select trade partner" at bounding box center [235, 154] width 151 height 8
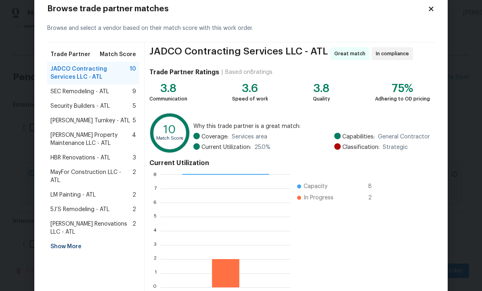
scroll to position [21, 0]
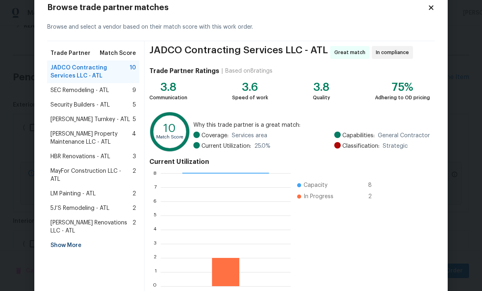
click at [69, 238] on div "Show More" at bounding box center [93, 245] width 92 height 15
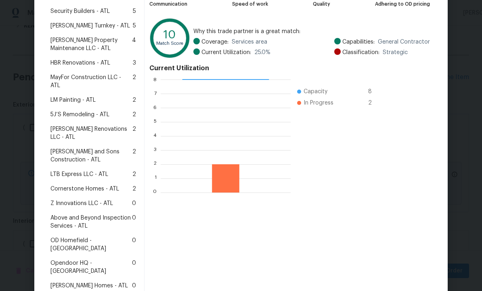
scroll to position [121, 0]
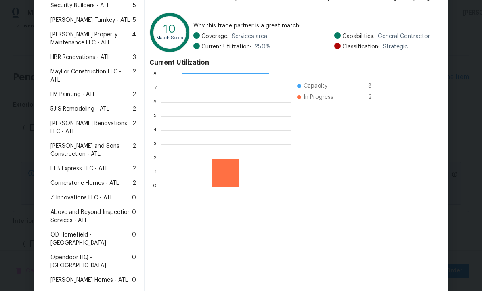
click at [107, 276] on div "Therrien Homes - ATL 0" at bounding box center [94, 280] width 86 height 8
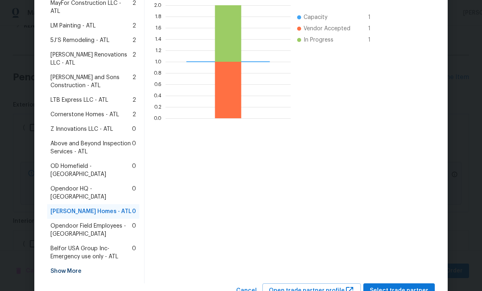
scroll to position [189, 0]
click at [401, 286] on span "Select trade partner" at bounding box center [399, 291] width 59 height 10
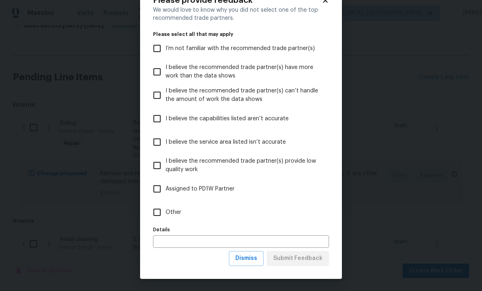
scroll to position [29, 0]
click at [253, 257] on span "Dismiss" at bounding box center [247, 259] width 22 height 10
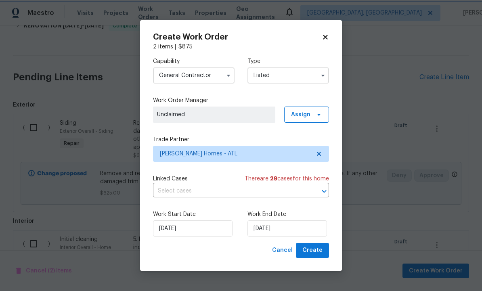
scroll to position [0, 0]
click at [284, 229] on input "[DATE]" at bounding box center [288, 229] width 80 height 16
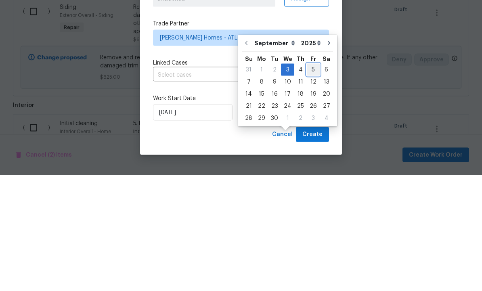
click at [311, 180] on div "5" at bounding box center [313, 185] width 13 height 11
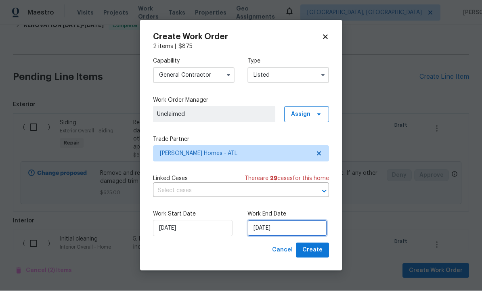
click at [292, 230] on input "9/5/2025" at bounding box center [288, 229] width 80 height 16
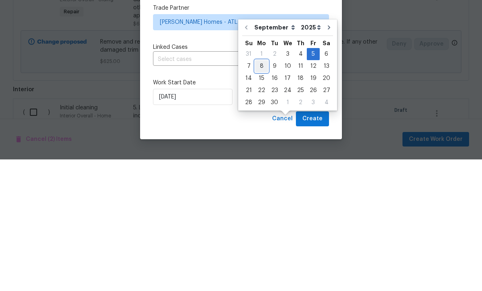
click at [260, 192] on div "8" at bounding box center [261, 197] width 13 height 11
type input "[DATE]"
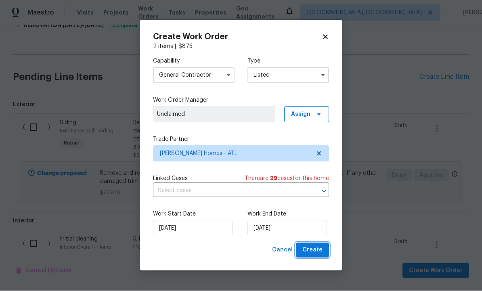
click at [312, 252] on span "Create" at bounding box center [313, 251] width 20 height 10
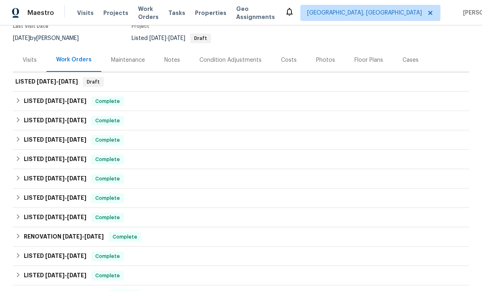
scroll to position [74, 0]
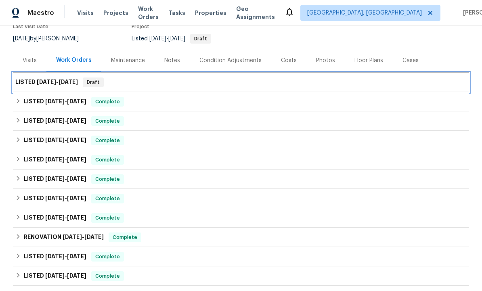
click at [79, 78] on div "LISTED 9/3/25 - 9/8/25 Draft" at bounding box center [241, 83] width 452 height 10
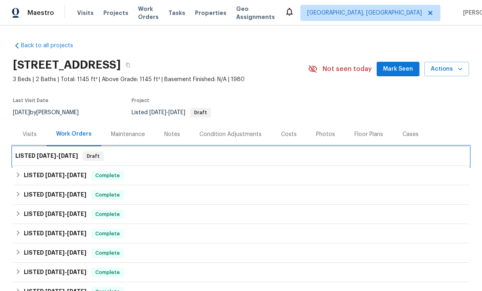
scroll to position [0, 0]
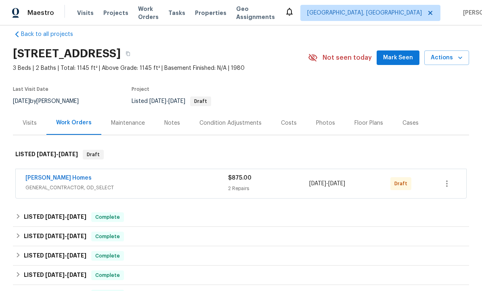
scroll to position [13, 0]
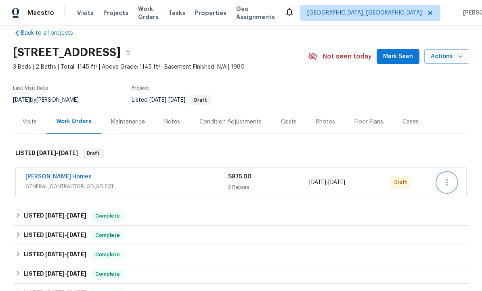
click at [450, 182] on icon "button" at bounding box center [447, 183] width 10 height 10
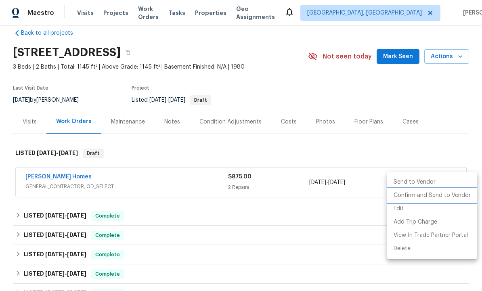
click at [431, 197] on li "Confirm and Send to Vendor" at bounding box center [432, 195] width 90 height 13
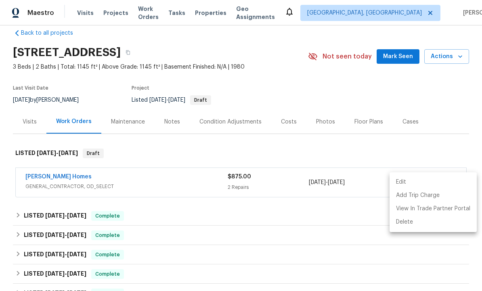
click at [403, 53] on div at bounding box center [241, 145] width 482 height 291
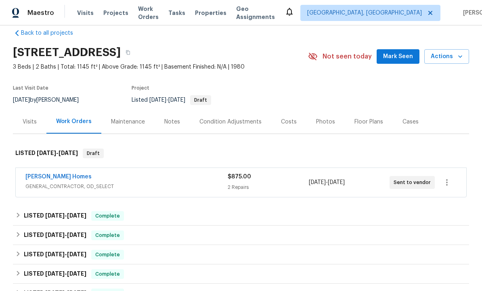
click at [401, 60] on span "Mark Seen" at bounding box center [398, 57] width 30 height 10
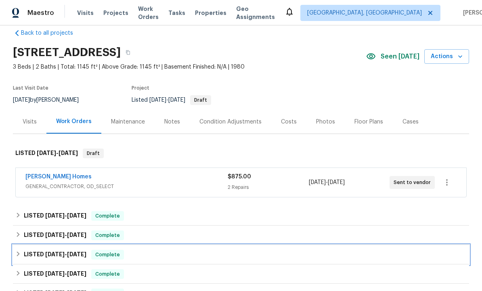
click at [269, 259] on div "LISTED [DATE] - [DATE] Complete" at bounding box center [241, 255] width 452 height 10
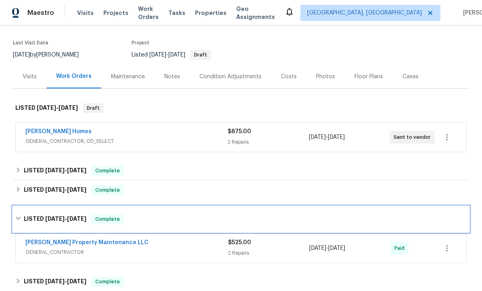
scroll to position [56, 0]
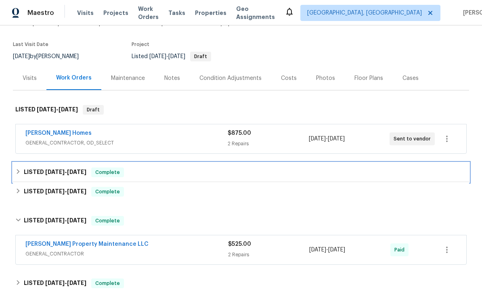
click at [78, 172] on span "[DATE]" at bounding box center [76, 172] width 19 height 6
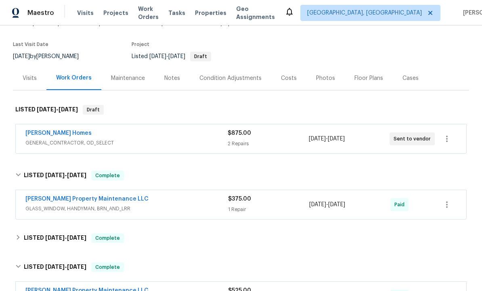
click at [94, 201] on link "[PERSON_NAME] Property Maintenance LLC" at bounding box center [86, 199] width 123 height 6
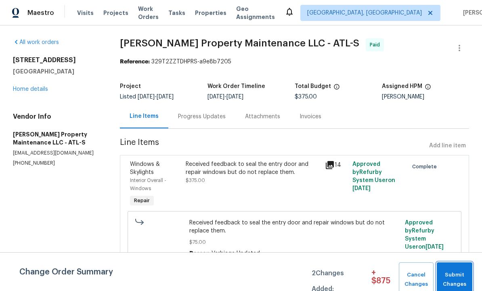
click at [453, 275] on span "Submit Changes" at bounding box center [454, 280] width 27 height 19
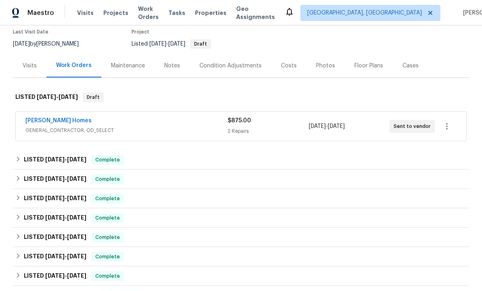
scroll to position [69, 0]
